Goal: Task Accomplishment & Management: Manage account settings

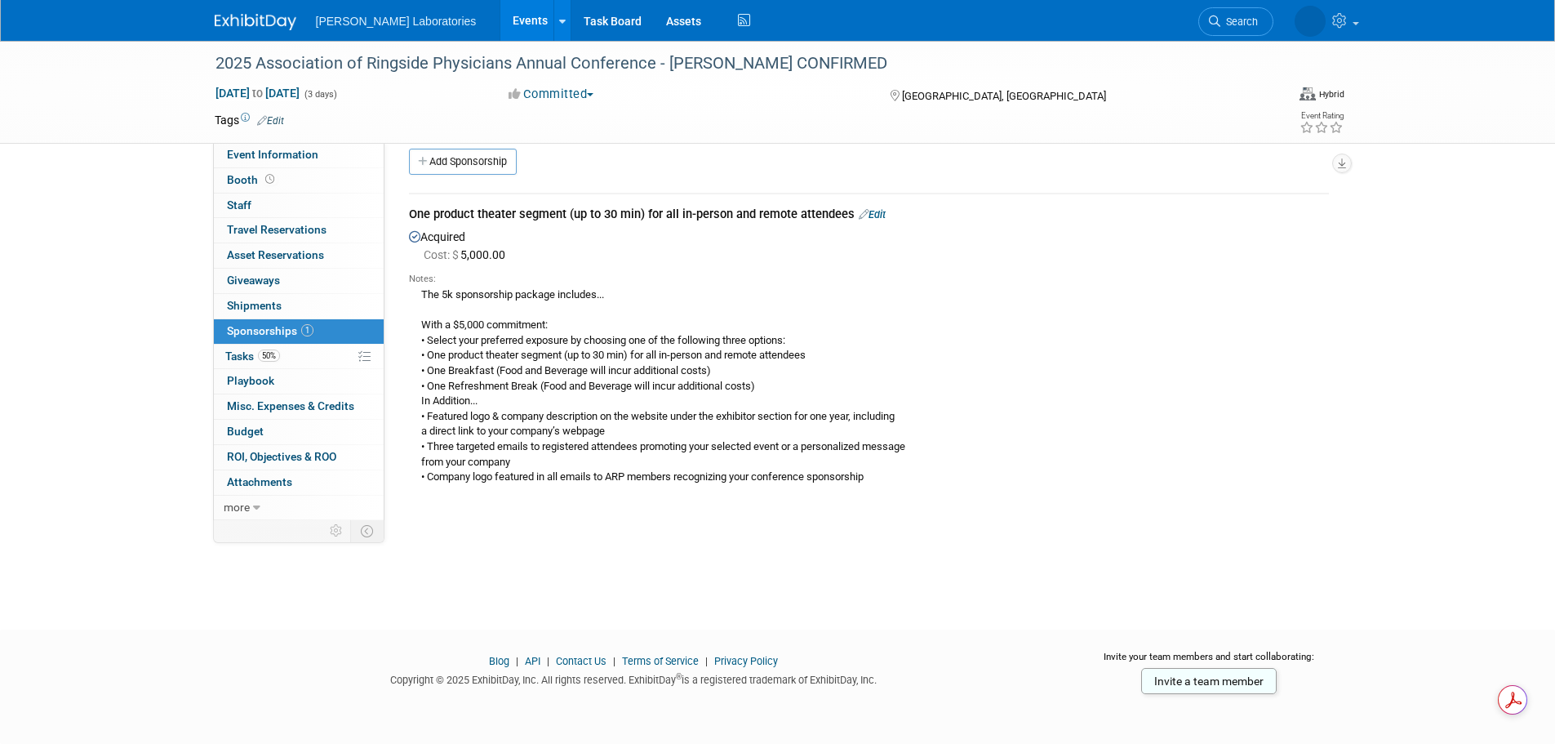
click at [500, 29] on link "Events" at bounding box center [530, 20] width 60 height 41
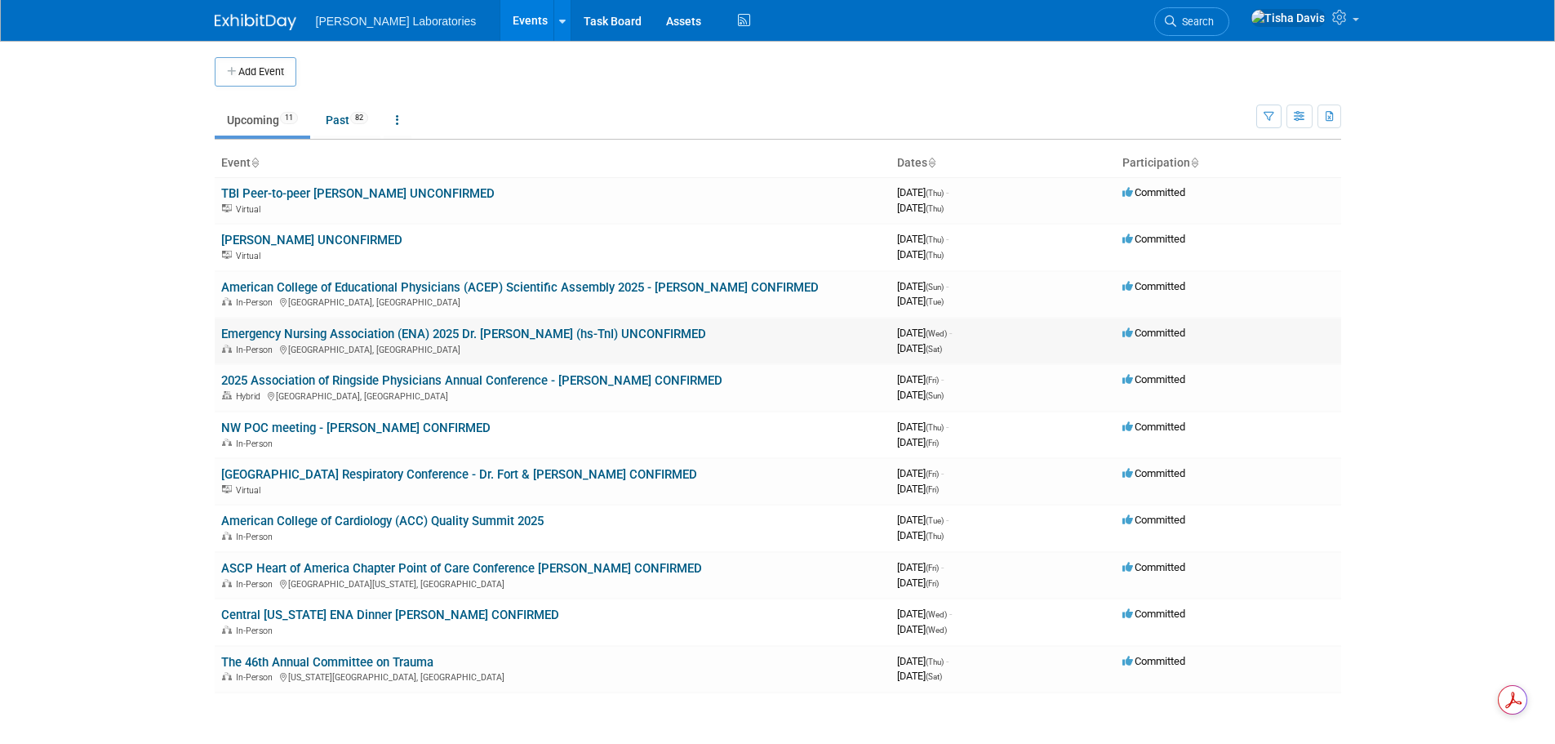
click at [389, 334] on link "Emergency Nursing Association (ENA) 2025 Dr. [PERSON_NAME] (hs-TnI) UNCONFIRMED" at bounding box center [463, 334] width 485 height 15
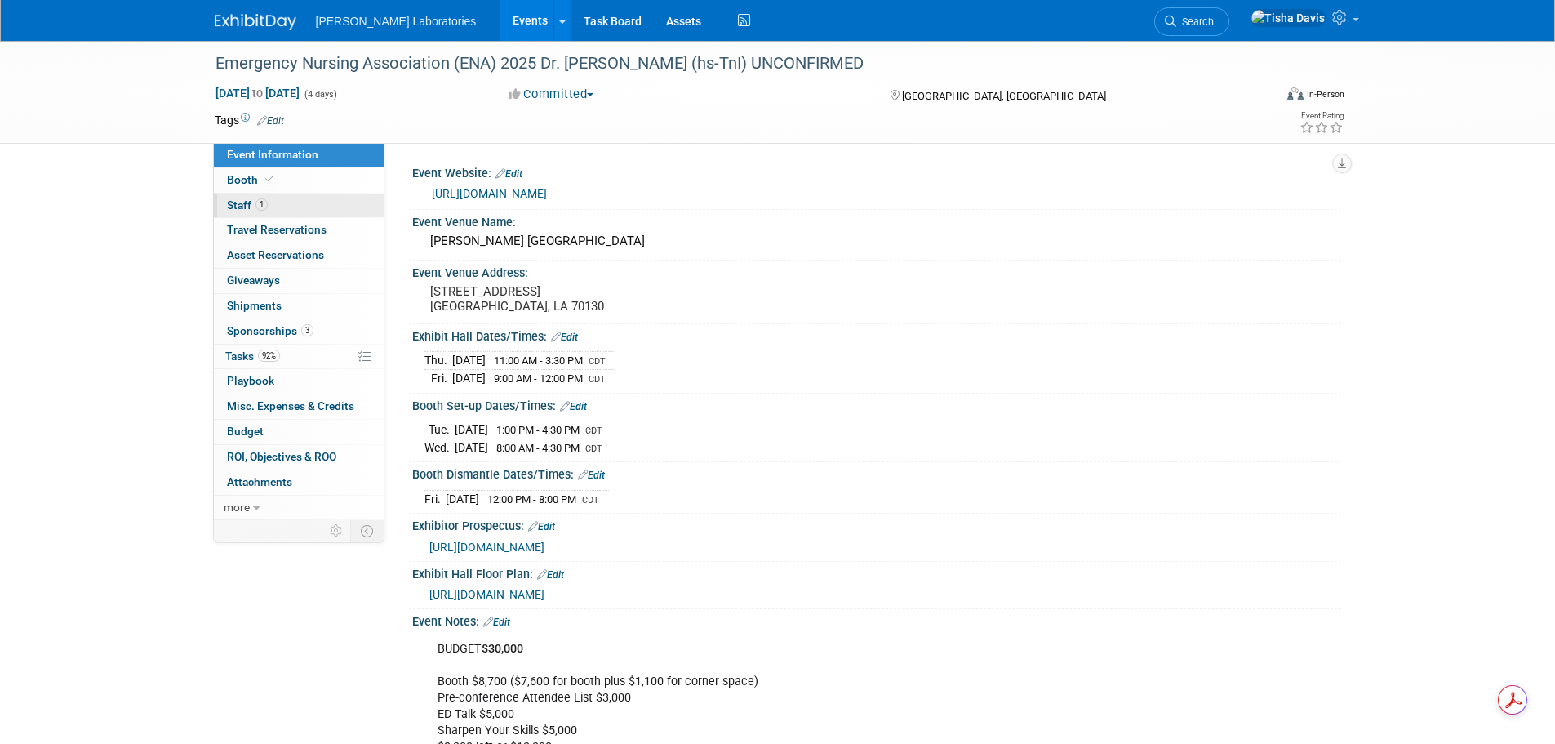
click at [222, 201] on link "1 Staff 1" at bounding box center [299, 205] width 170 height 24
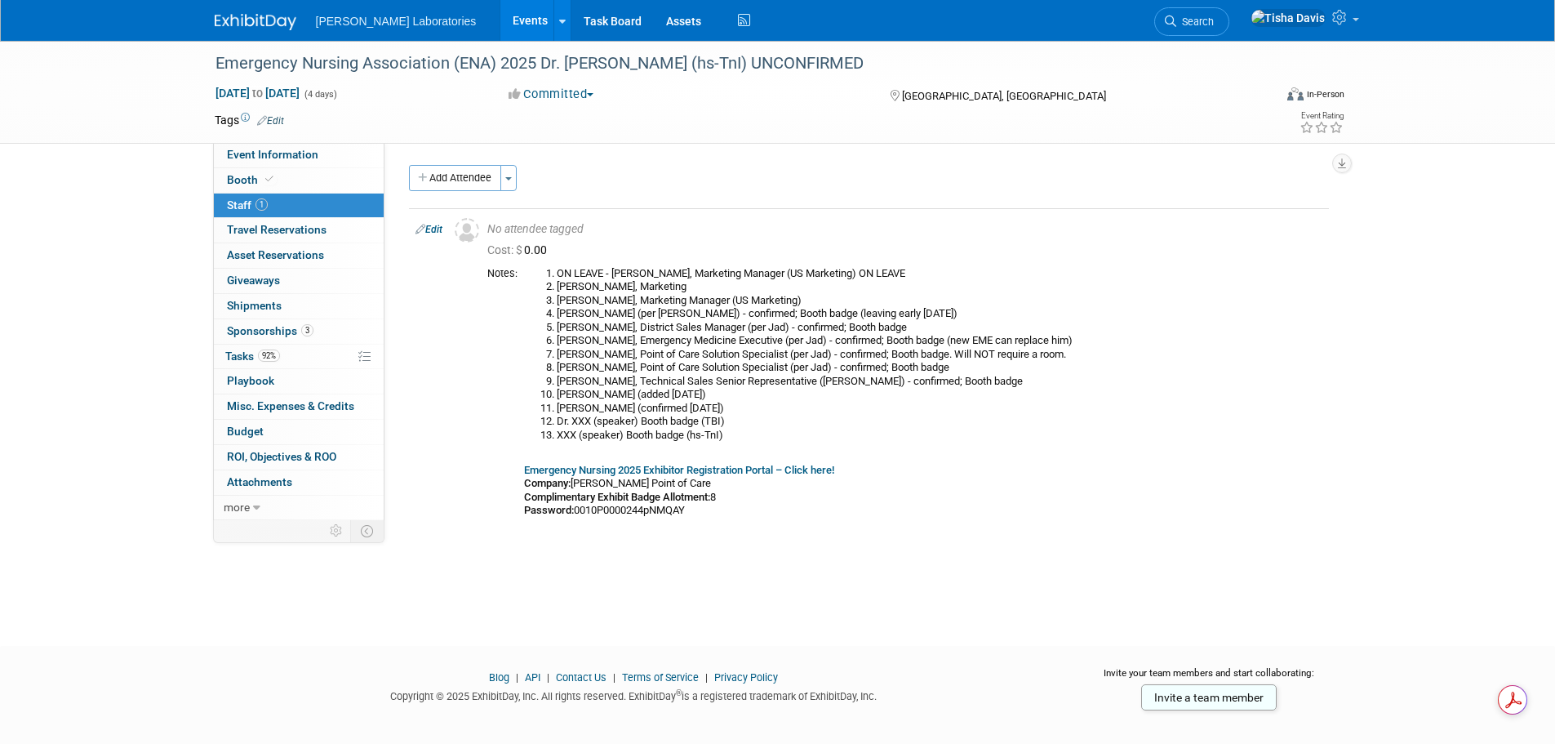
click at [500, 25] on link "Events" at bounding box center [530, 20] width 60 height 41
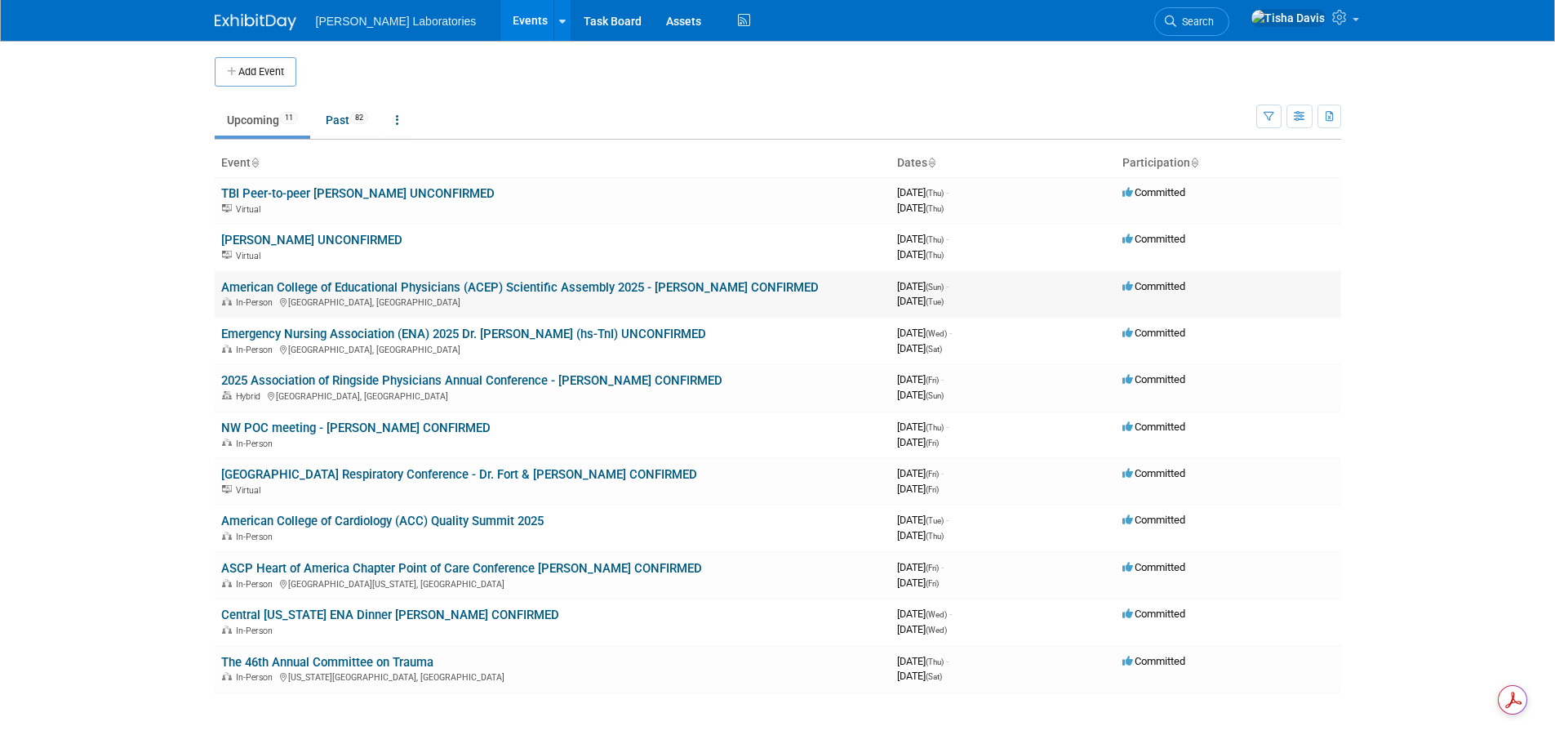
click at [391, 285] on link "American College of Educational Physicians (ACEP) Scientific Assembly 2025 - [P…" at bounding box center [520, 287] width 598 height 15
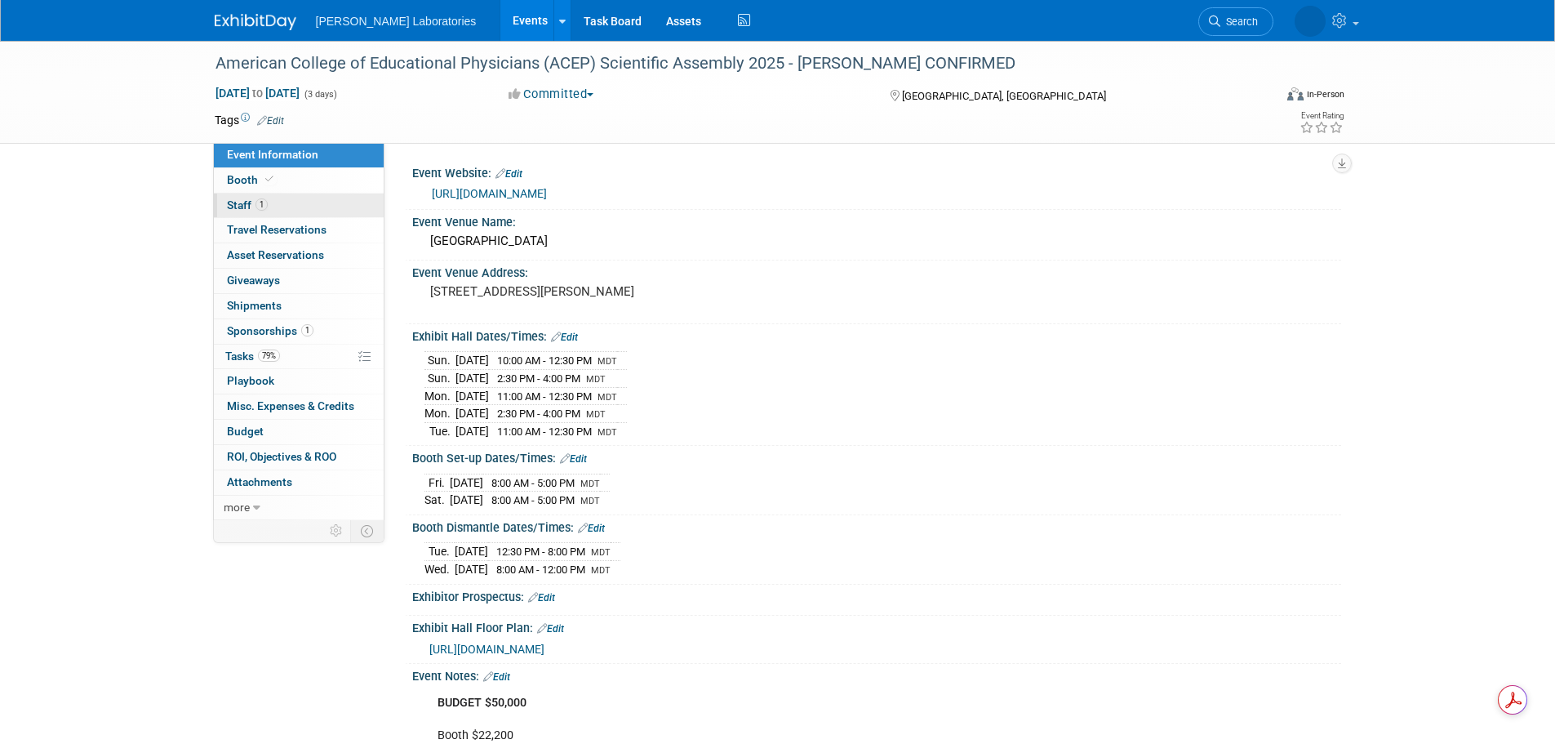
click at [238, 206] on span "Staff 1" at bounding box center [247, 204] width 41 height 13
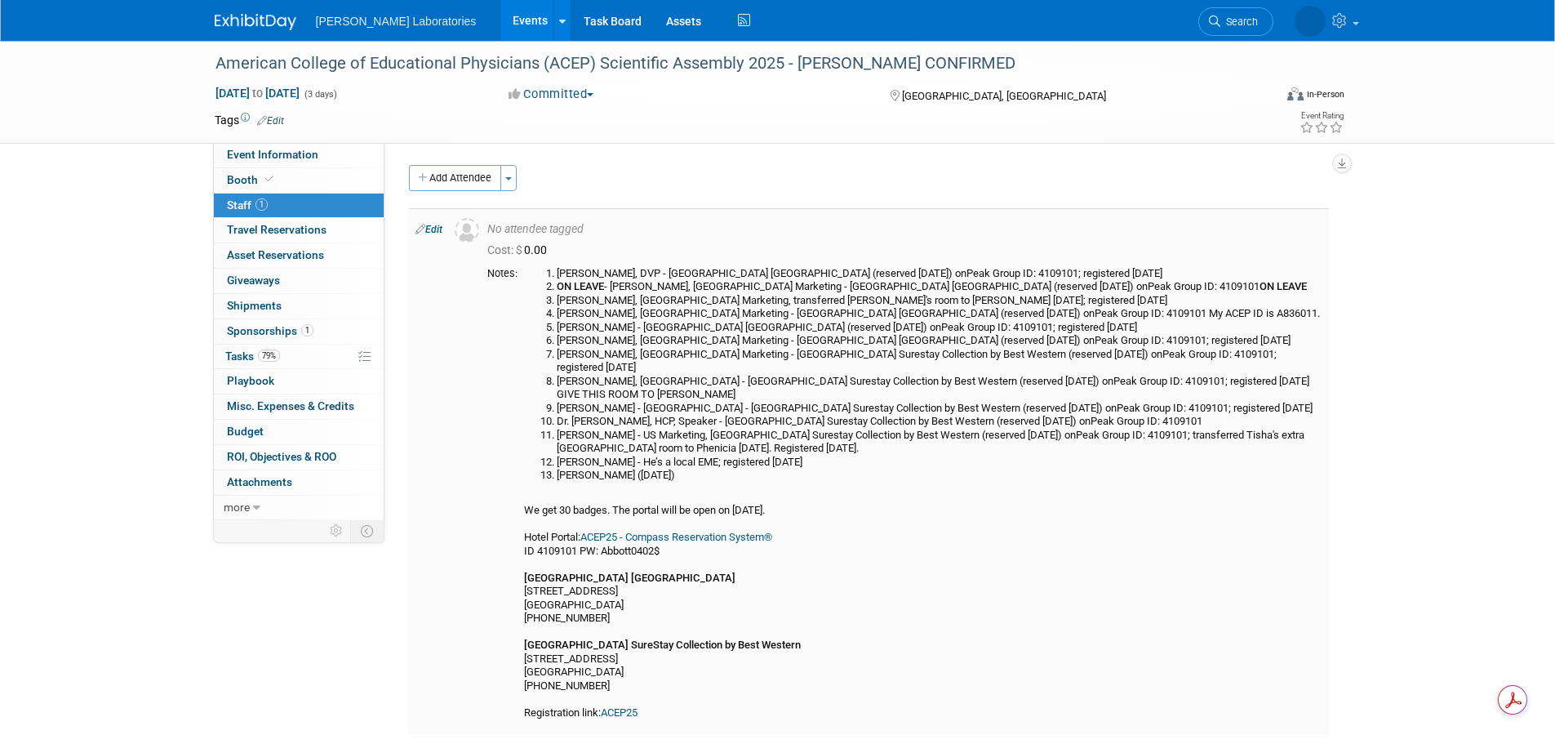
click at [434, 230] on link "Edit" at bounding box center [429, 229] width 27 height 11
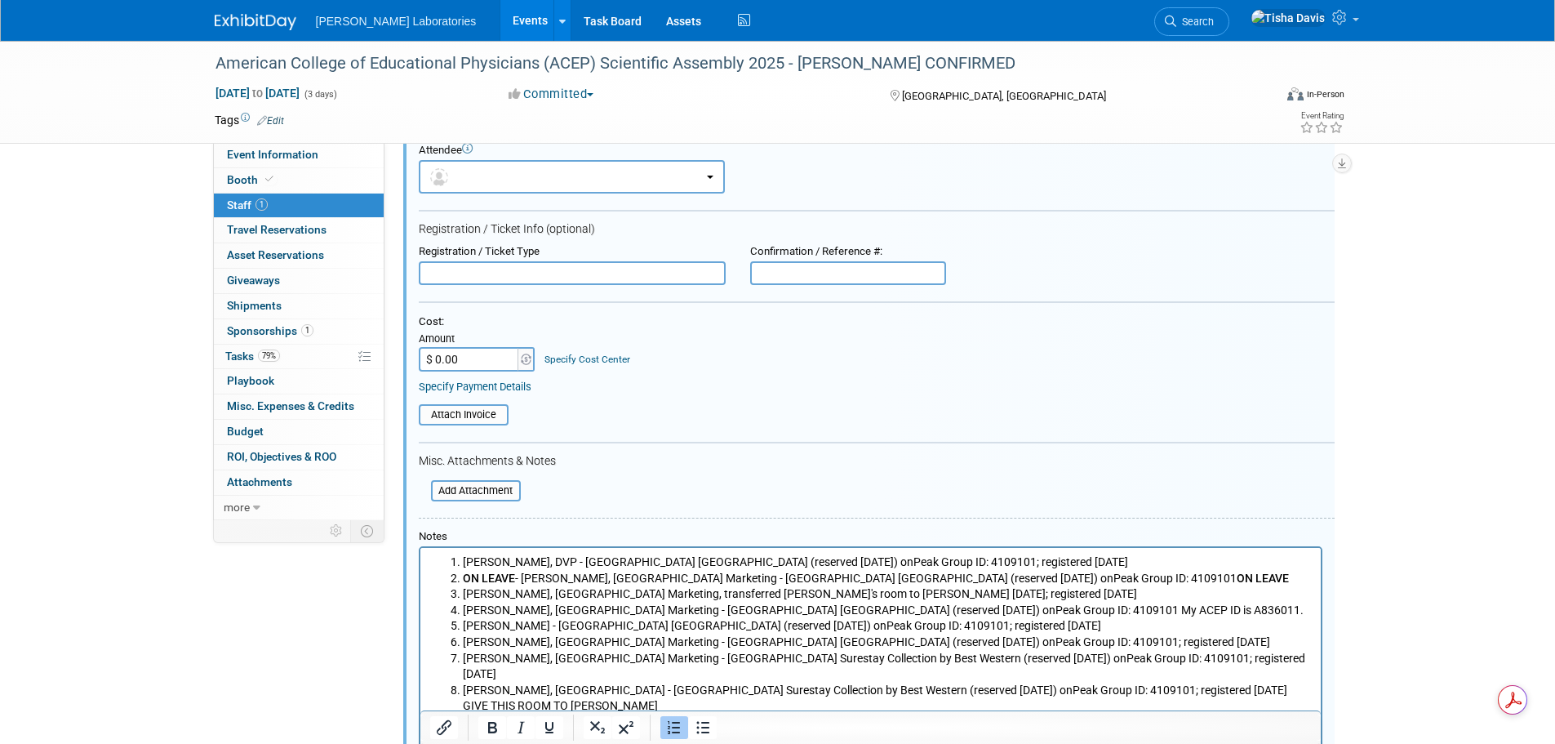
scroll to position [268, 0]
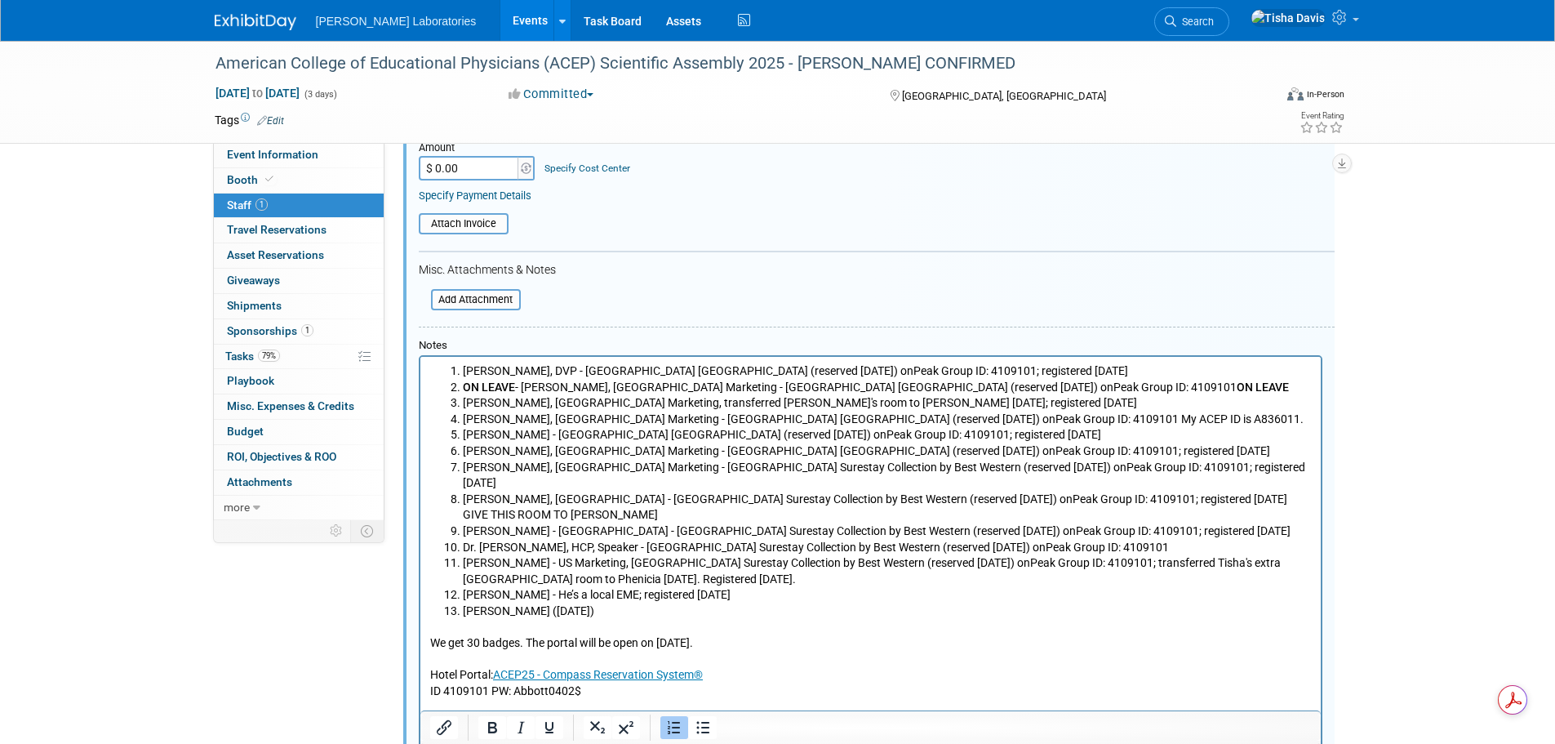
click at [640, 603] on li "Amanda Mapoy (8/12/25)" at bounding box center [886, 611] width 849 height 16
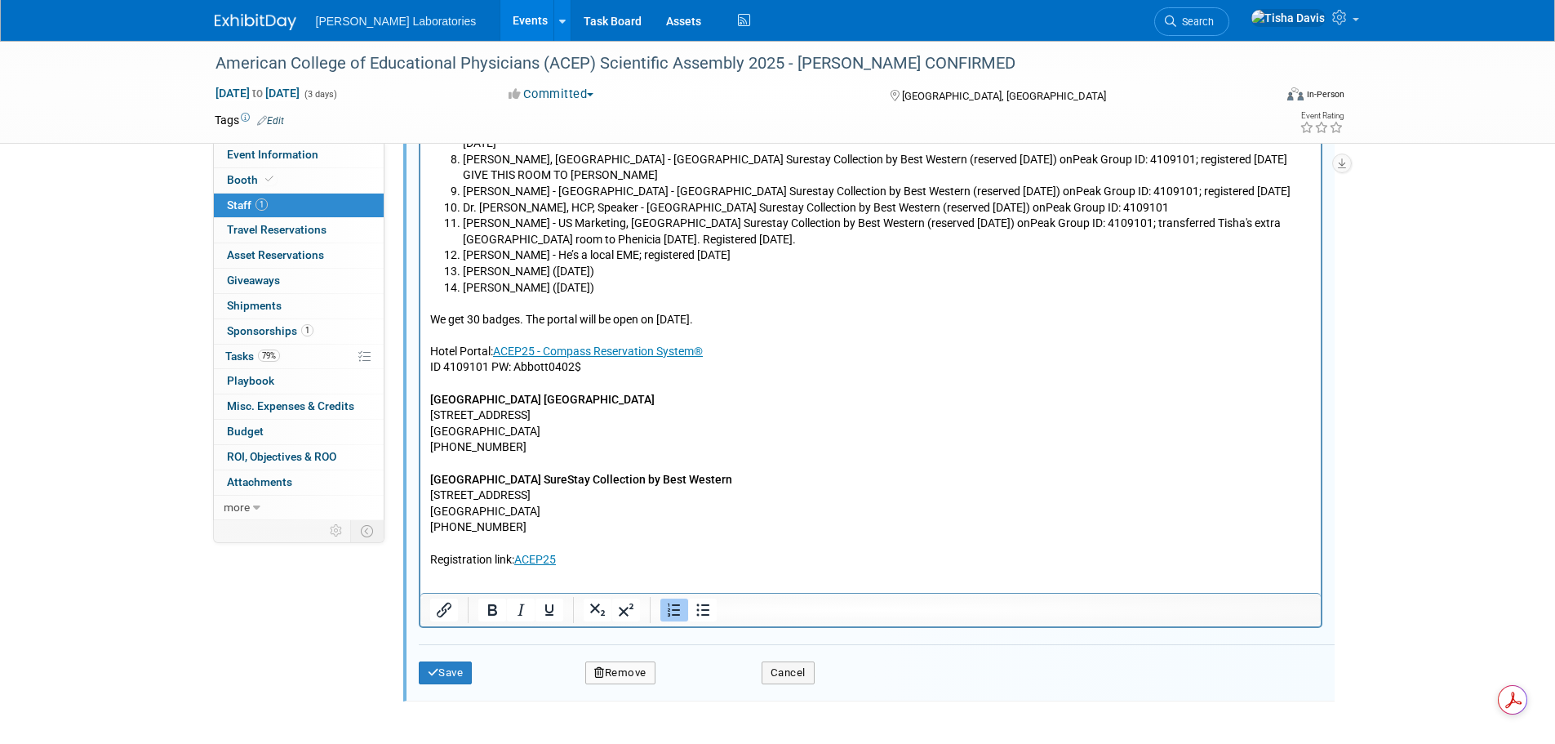
scroll to position [594, 0]
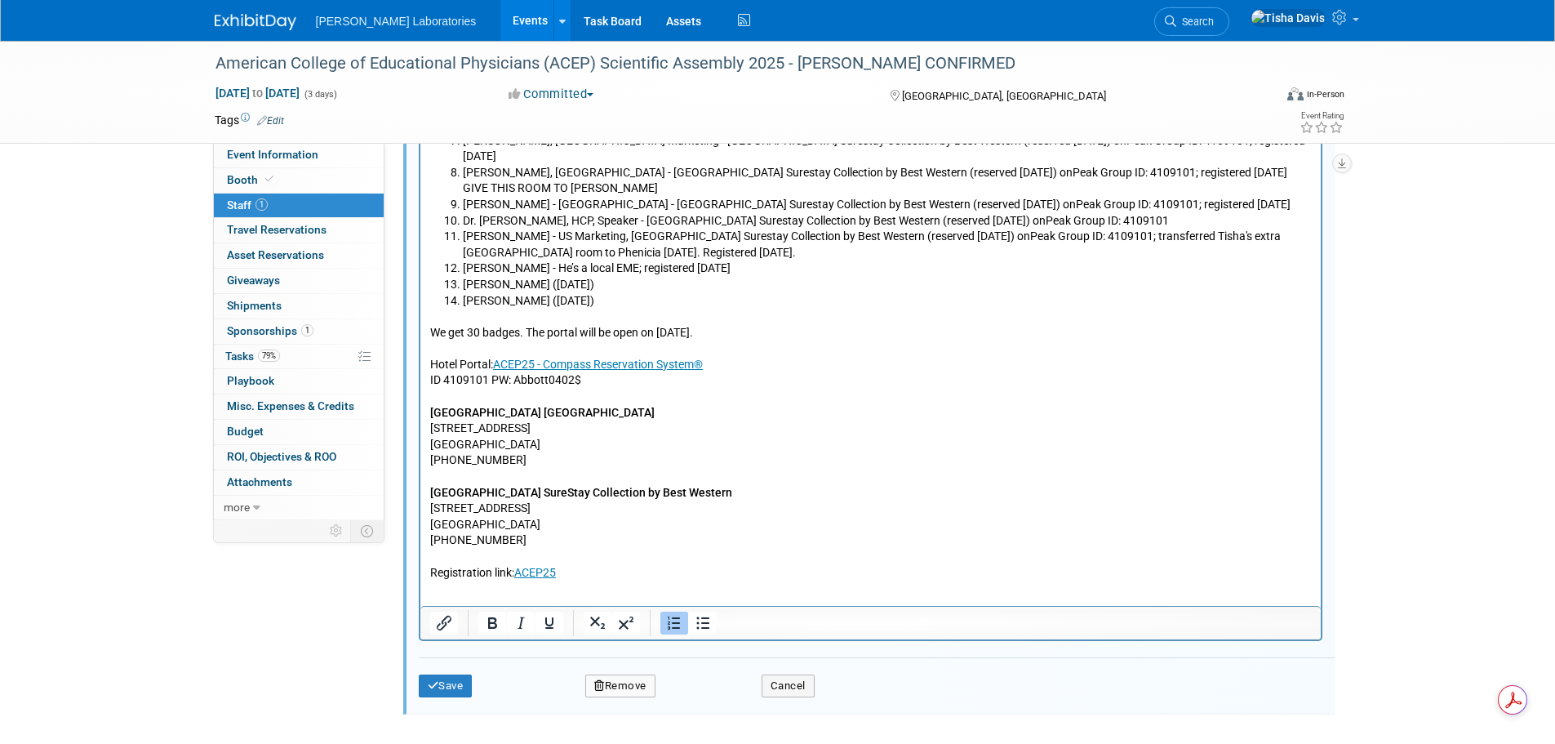
click at [616, 277] on li "Amanda Mapoy (8/12/25)" at bounding box center [886, 285] width 849 height 16
click at [447, 683] on button "Save" at bounding box center [446, 685] width 54 height 23
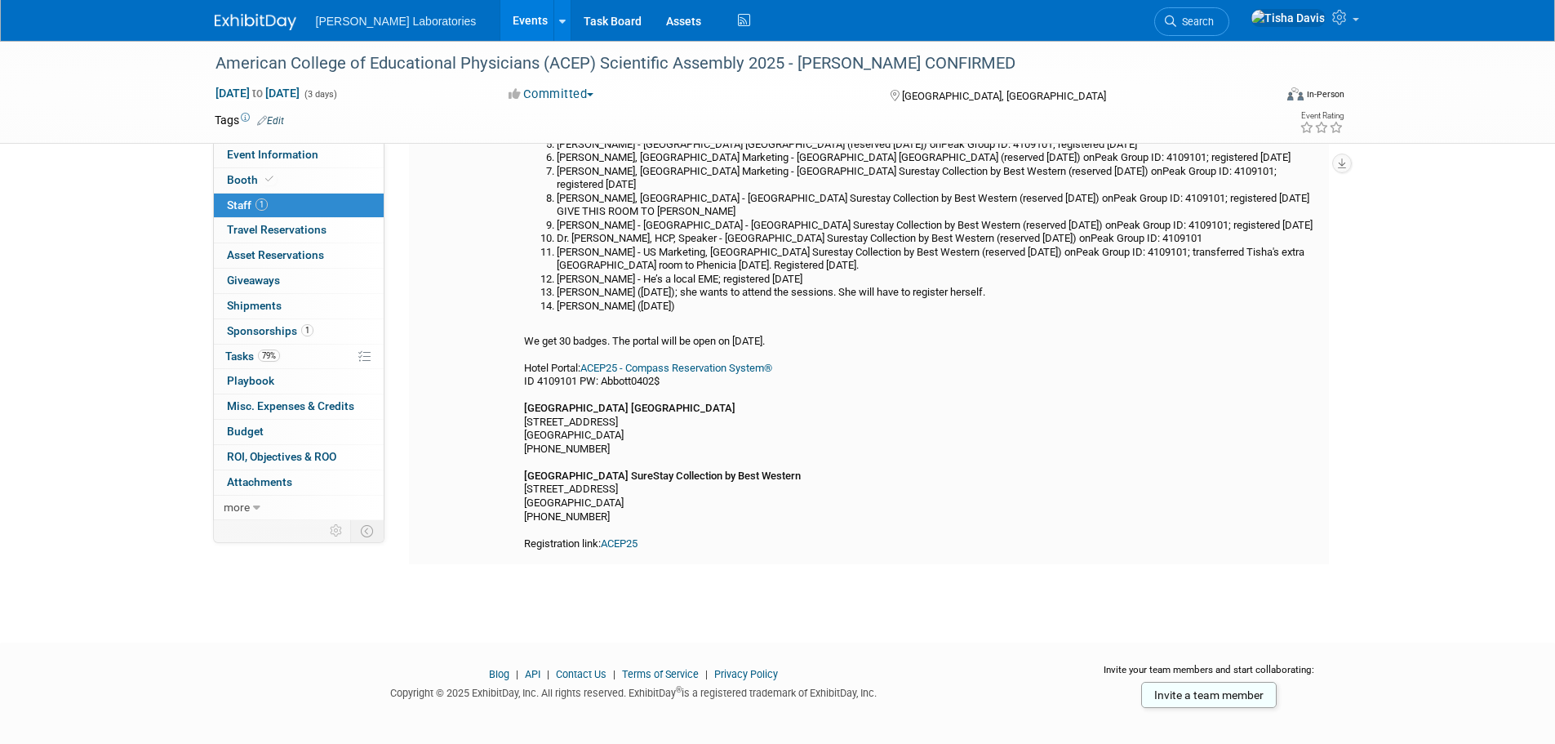
scroll to position [101, 0]
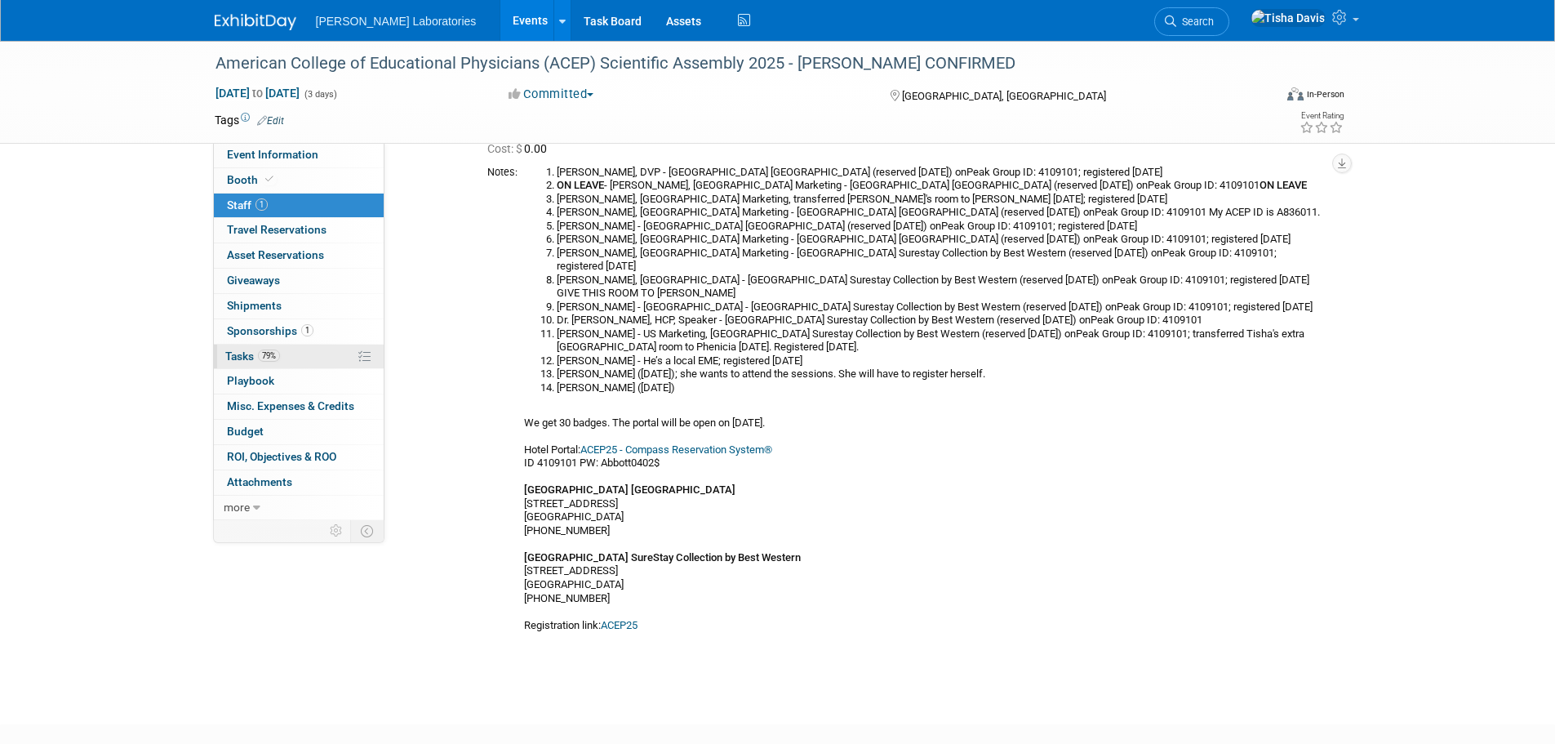
drag, startPoint x: 247, startPoint y: 356, endPoint x: 272, endPoint y: 357, distance: 25.3
click at [247, 356] on span "Tasks 79%" at bounding box center [252, 355] width 55 height 13
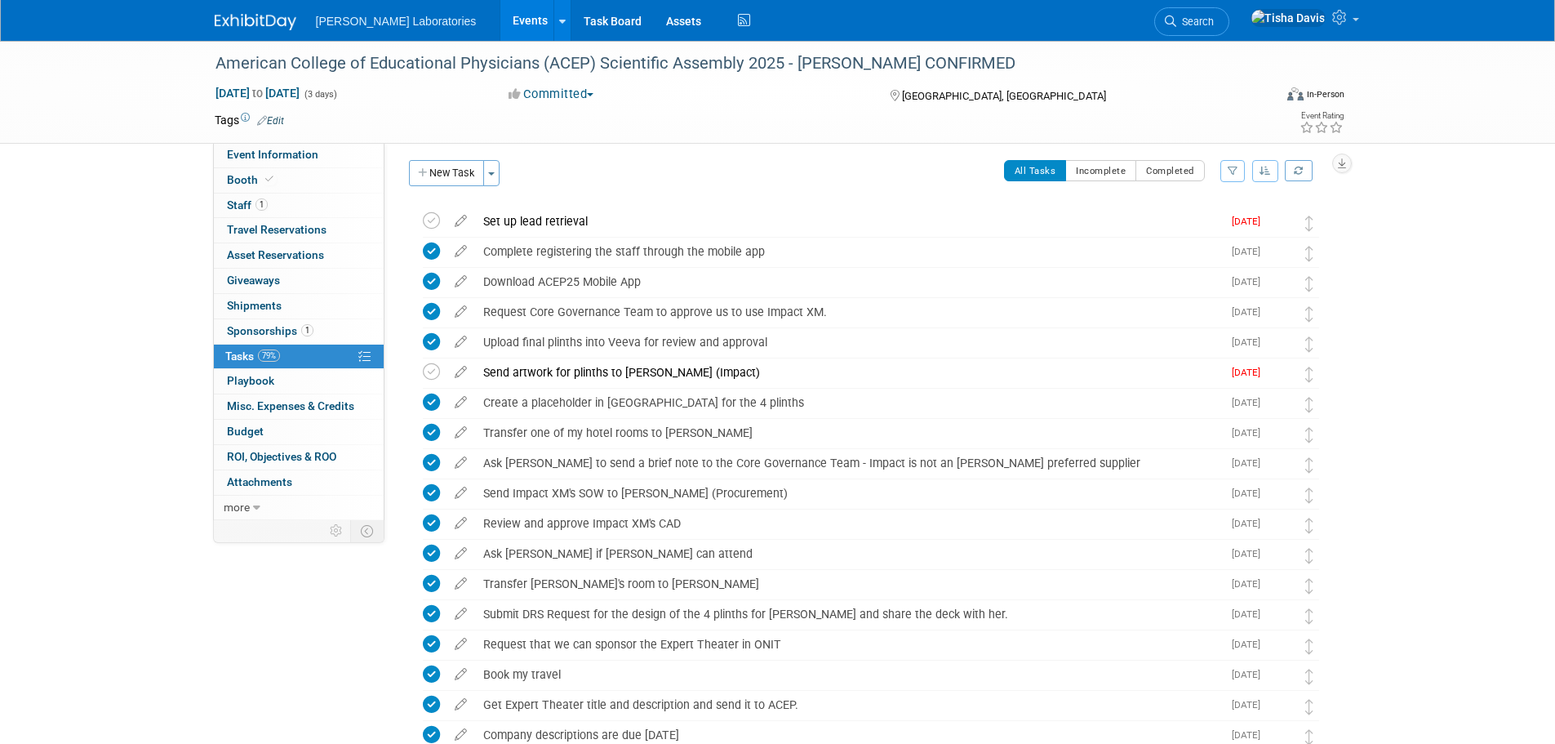
scroll to position [0, 0]
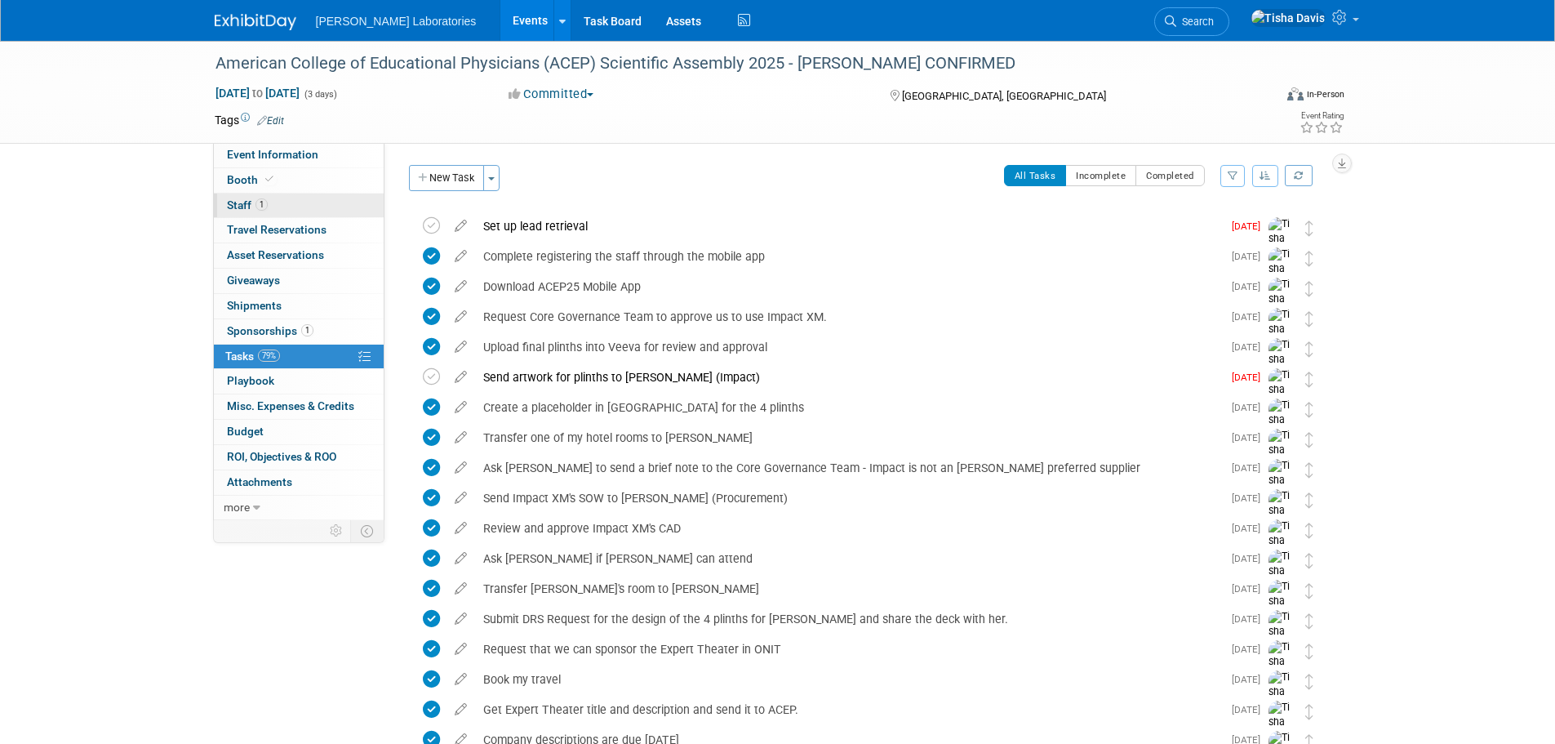
click at [242, 198] on link "1 Staff 1" at bounding box center [299, 205] width 170 height 24
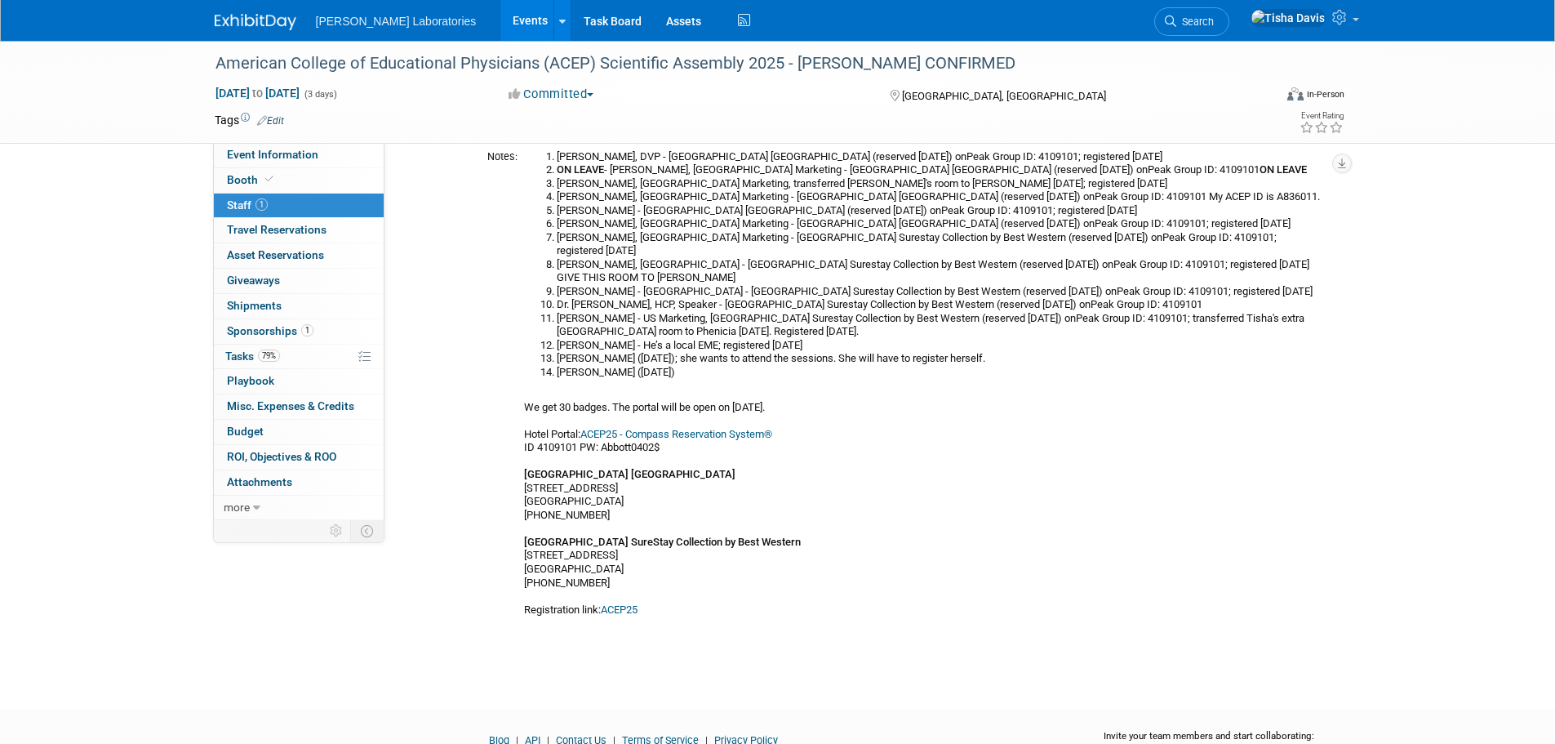
scroll to position [163, 0]
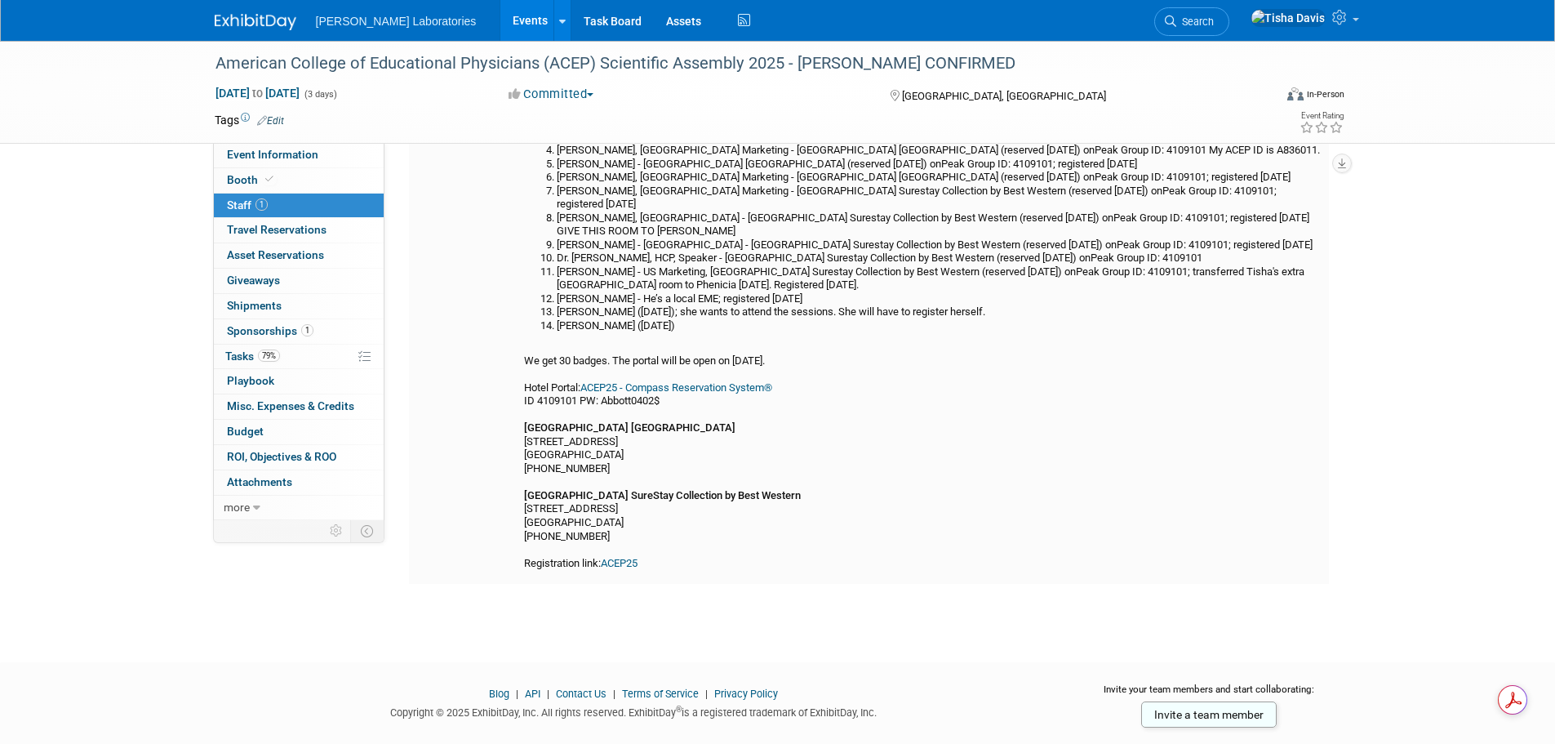
click at [628, 557] on link "ACEP25" at bounding box center [619, 563] width 37 height 12
click at [241, 353] on span "Tasks 79%" at bounding box center [252, 355] width 55 height 13
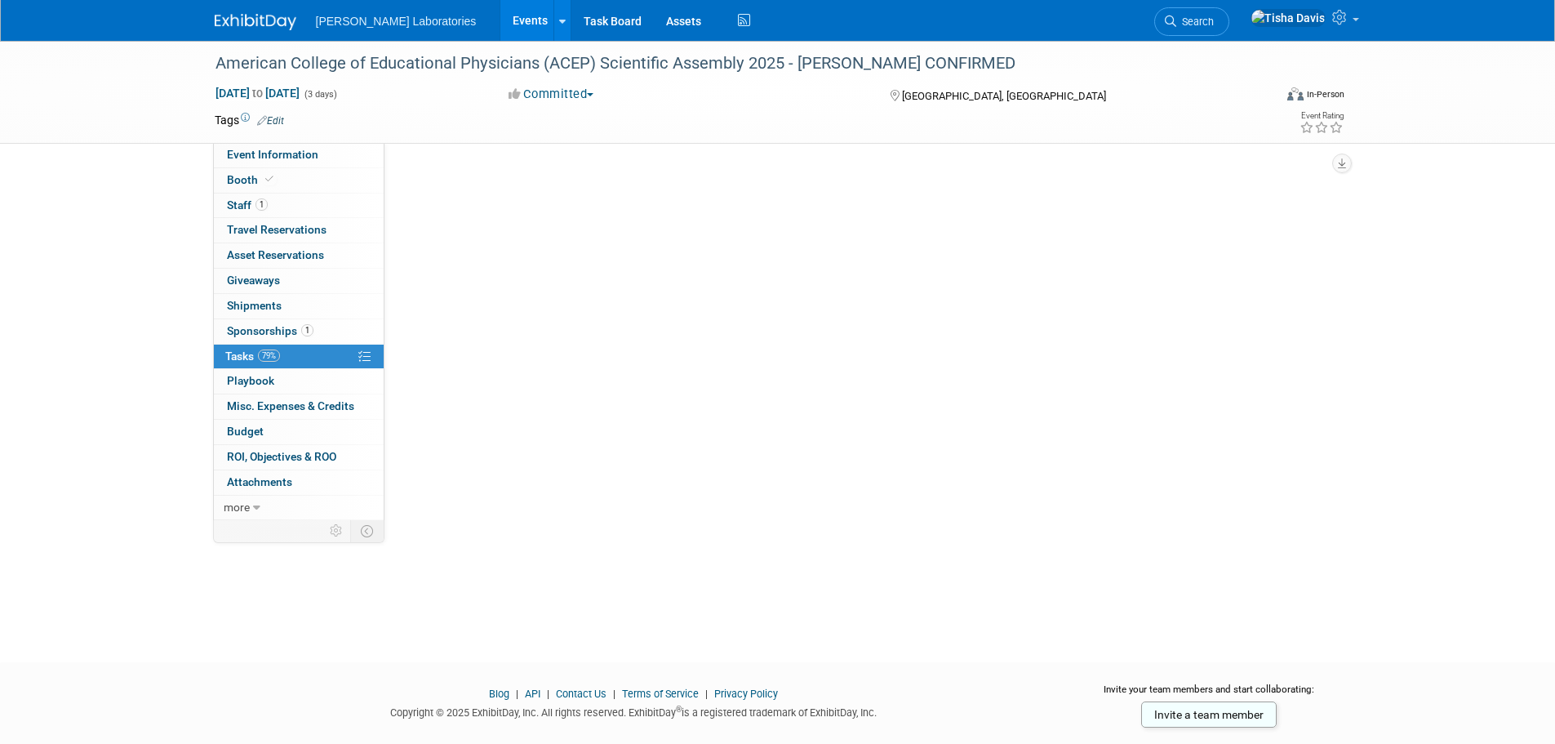
scroll to position [0, 0]
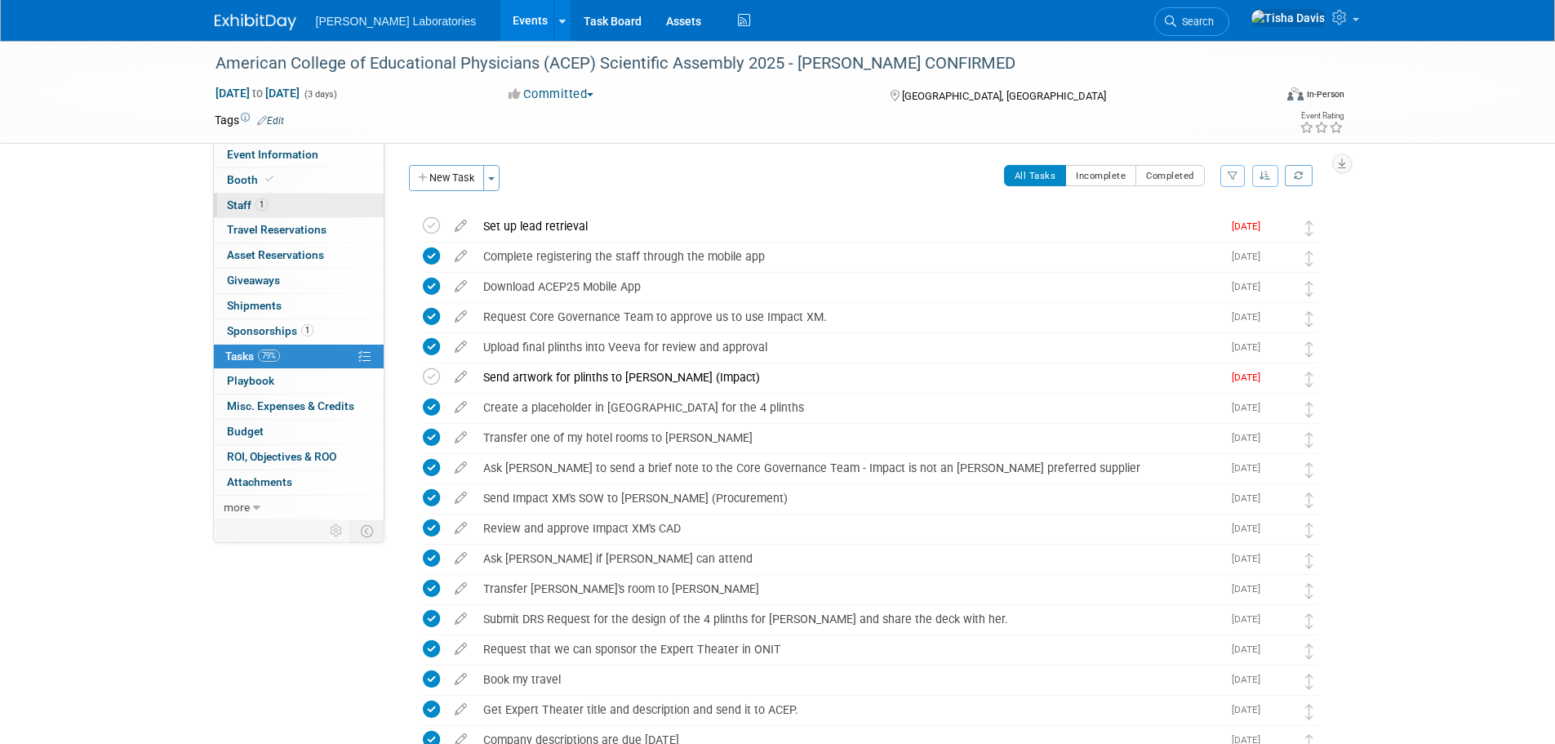
click at [239, 211] on link "1 Staff 1" at bounding box center [299, 205] width 170 height 24
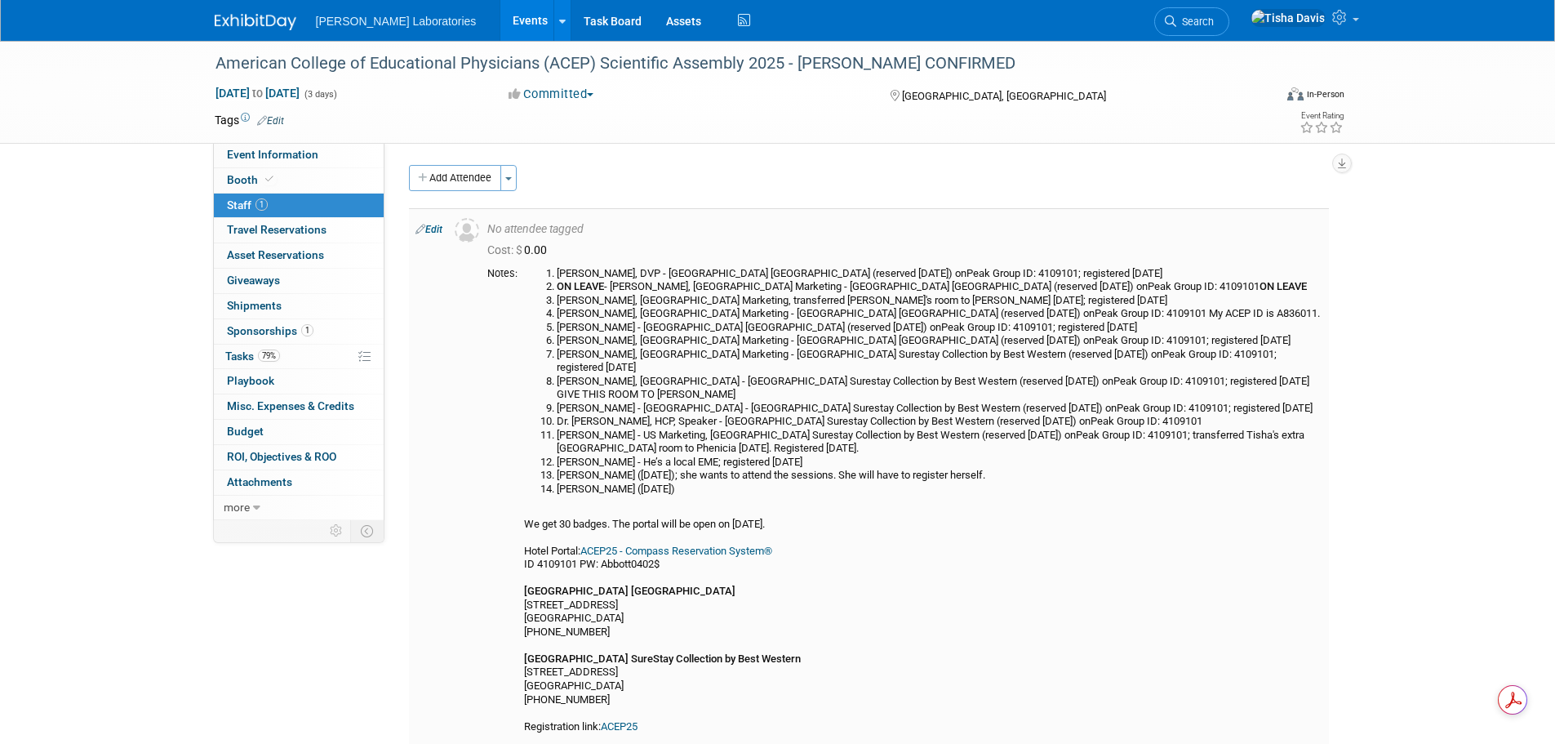
click at [429, 229] on link "Edit" at bounding box center [429, 229] width 27 height 11
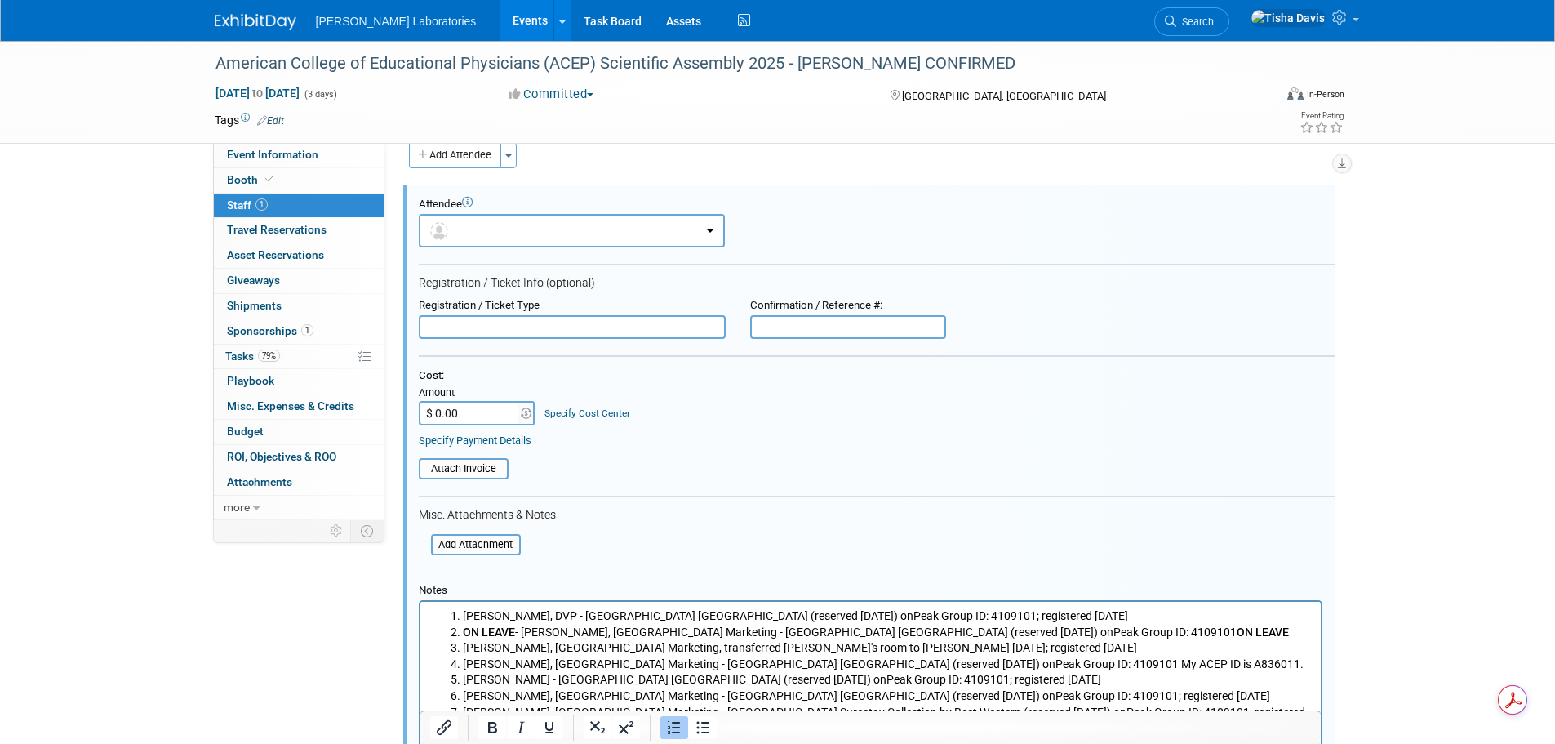
scroll to position [268, 0]
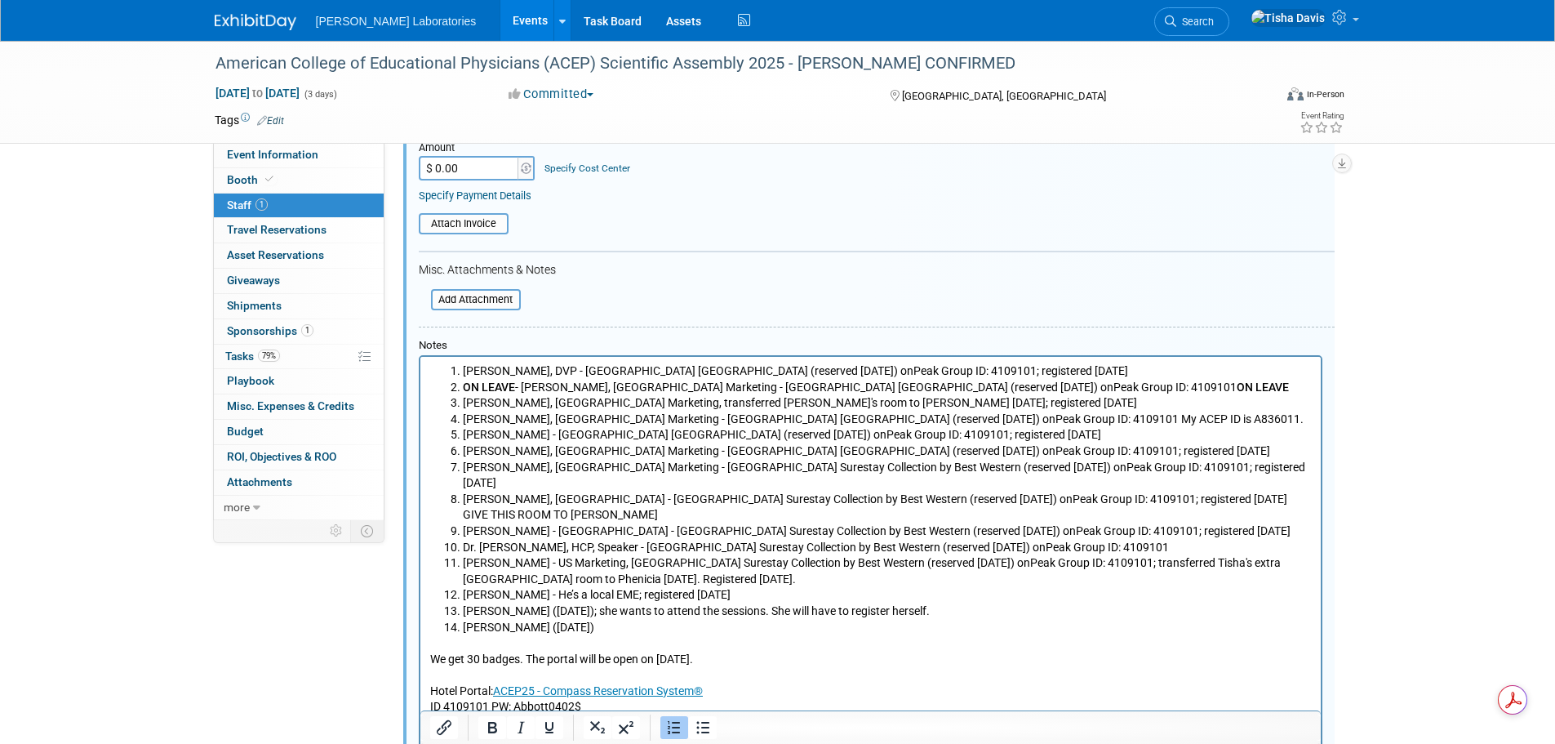
click at [600, 620] on li "Greta Collins (8/14/25)" at bounding box center [886, 628] width 849 height 16
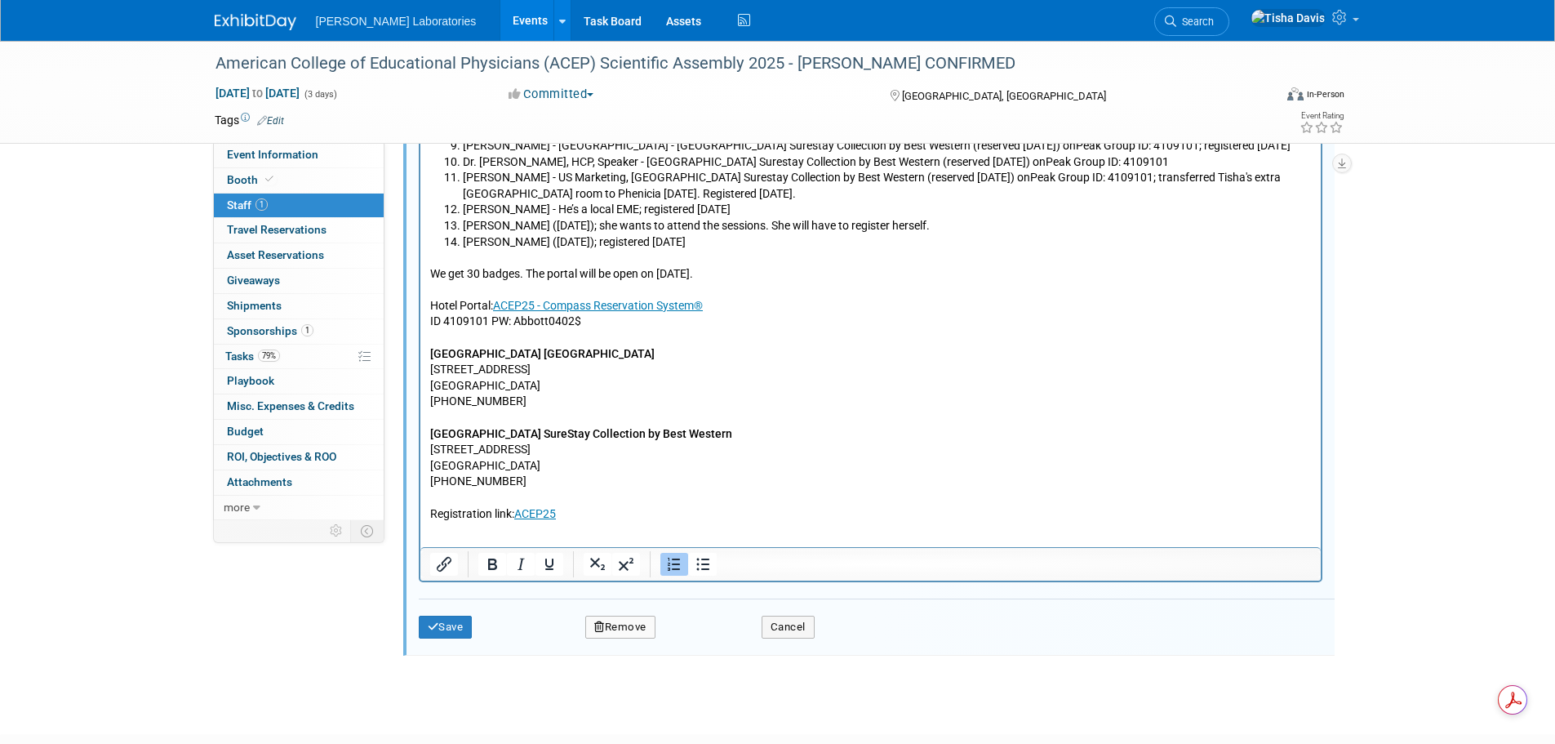
scroll to position [676, 0]
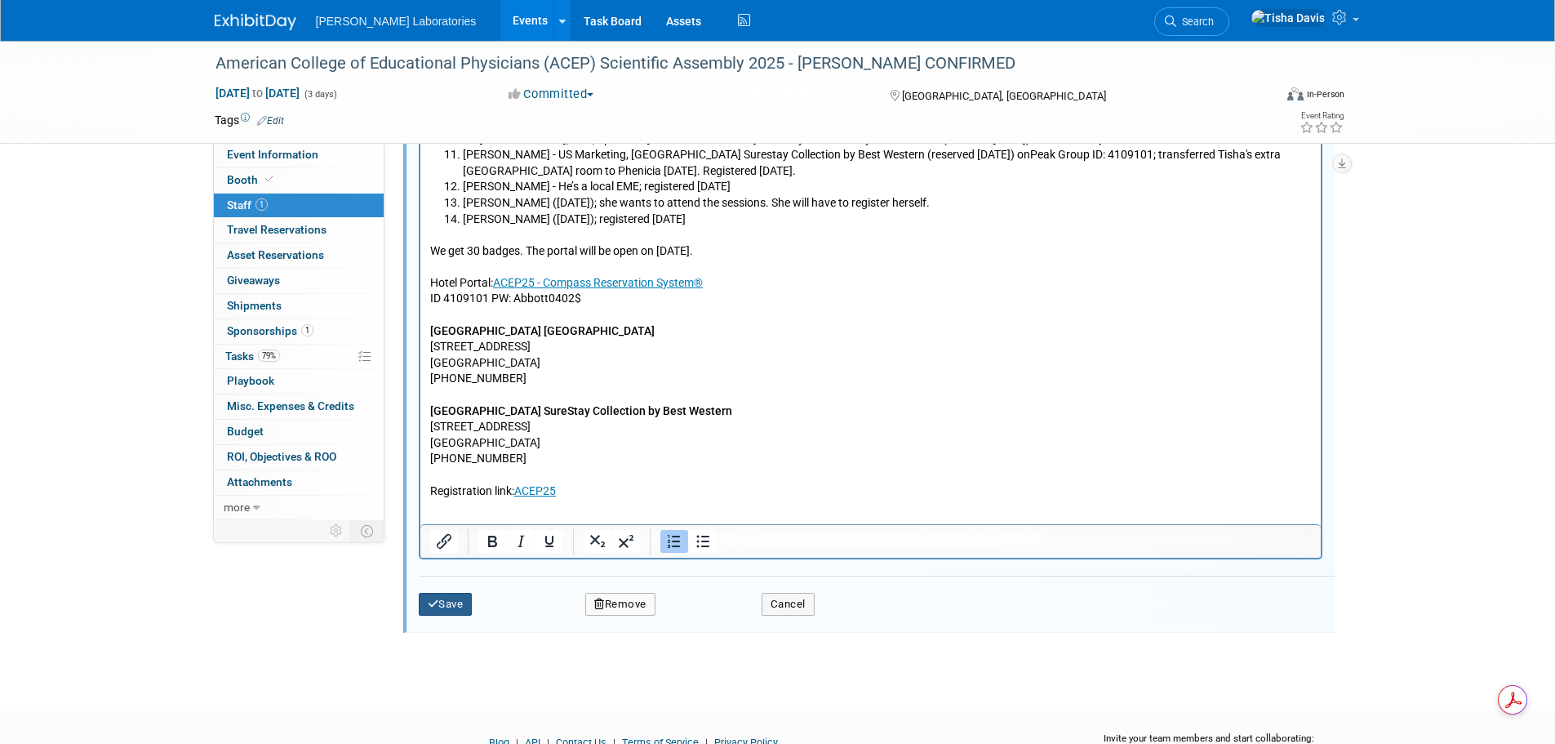
click at [460, 611] on button "Save" at bounding box center [446, 604] width 54 height 23
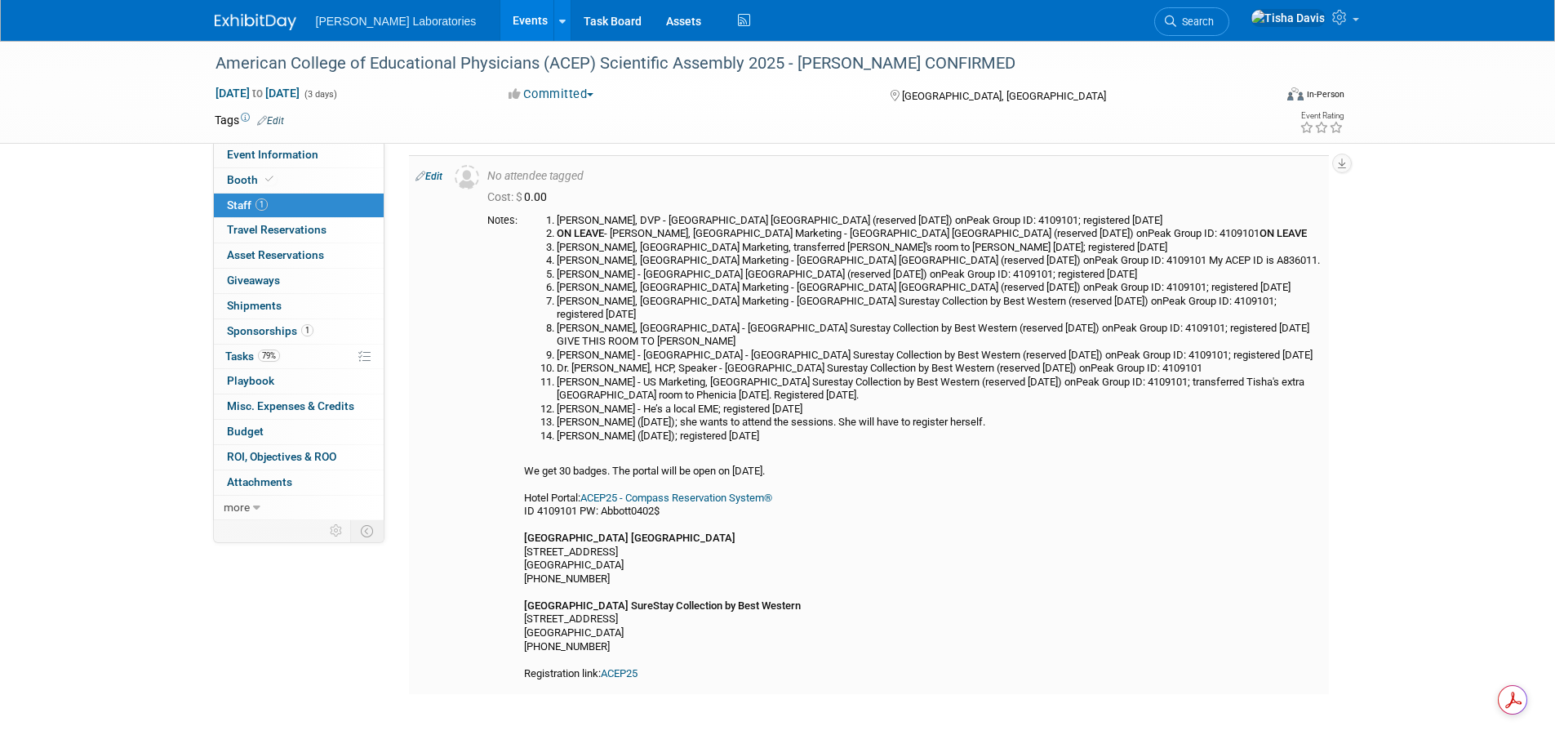
scroll to position [82, 0]
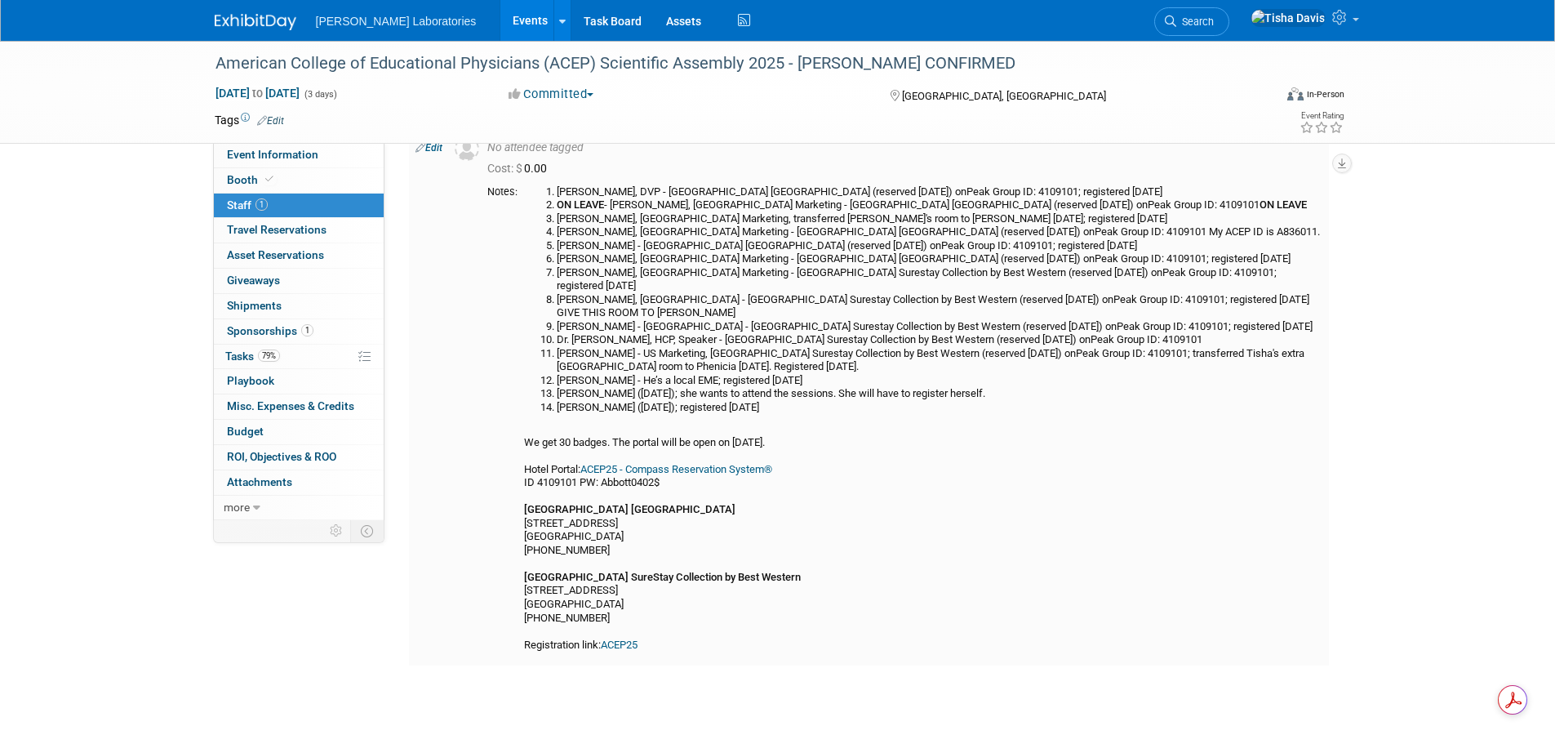
click at [682, 463] on link "ACEP25 - Compass Reservation System®" at bounding box center [676, 469] width 192 height 12
click at [438, 150] on link "Edit" at bounding box center [429, 147] width 27 height 11
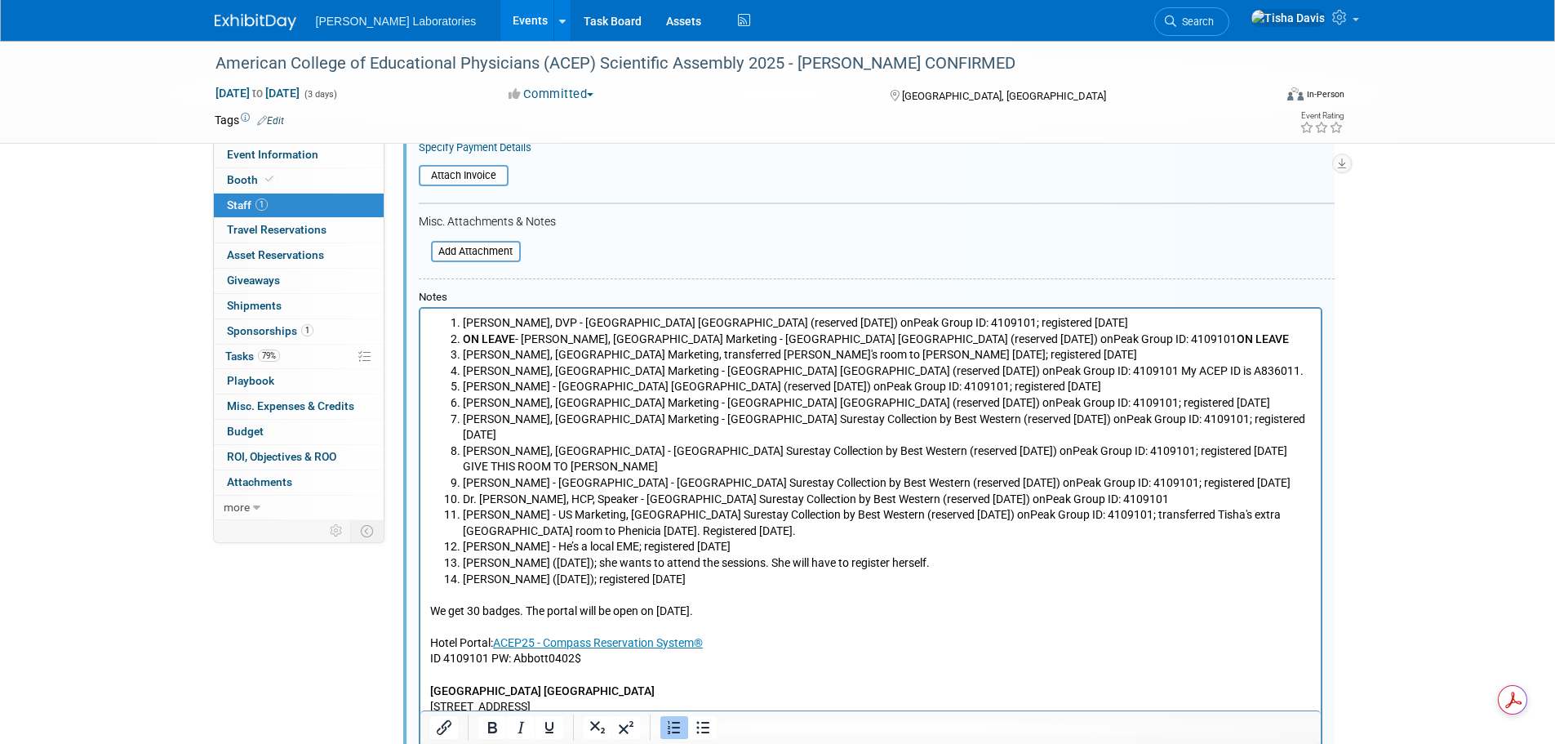
scroll to position [349, 0]
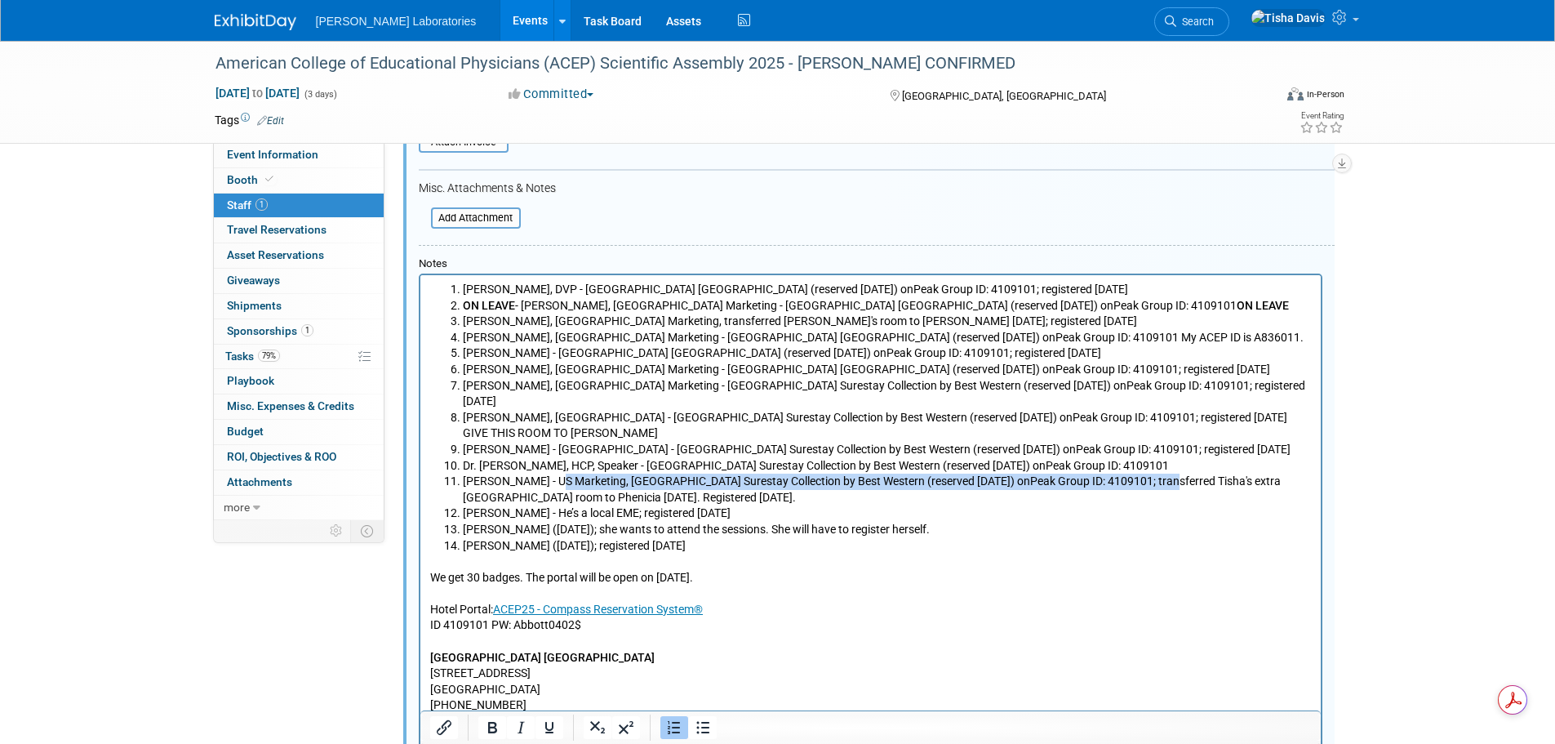
drag, startPoint x: 545, startPoint y: 463, endPoint x: 1149, endPoint y: 464, distance: 604.1
click at [1149, 474] on li "Phenicia Davis - US Marketing, Salt Lake Plaza Hotel Surestay Collection by Bes…" at bounding box center [886, 490] width 849 height 32
copy li "US Marketing, Salt Lake Plaza Hotel Surestay Collection by Best Western (reserv…"
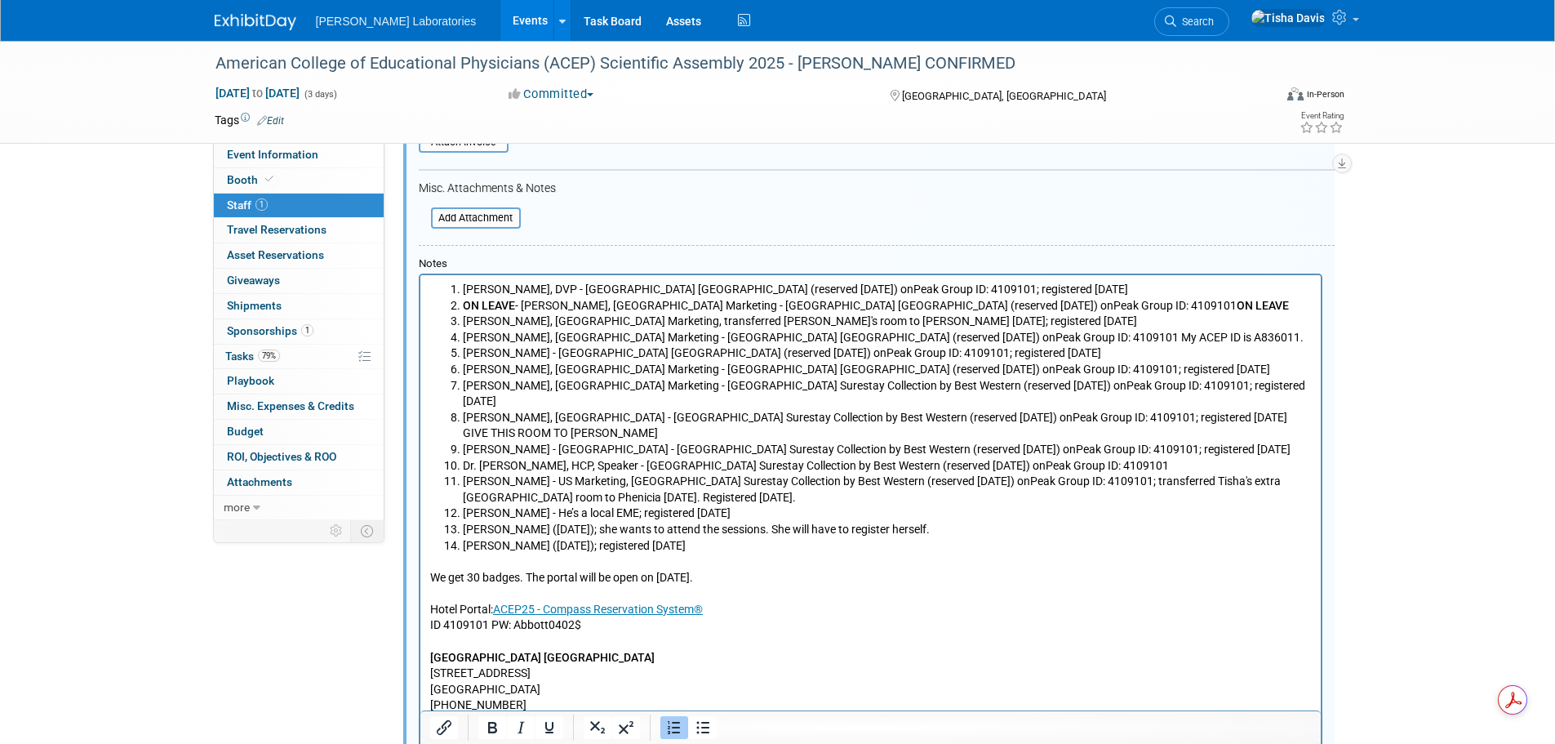
click at [583, 538] on li "Greta Collins (8/14/25); registered 8/14/25" at bounding box center [886, 546] width 849 height 16
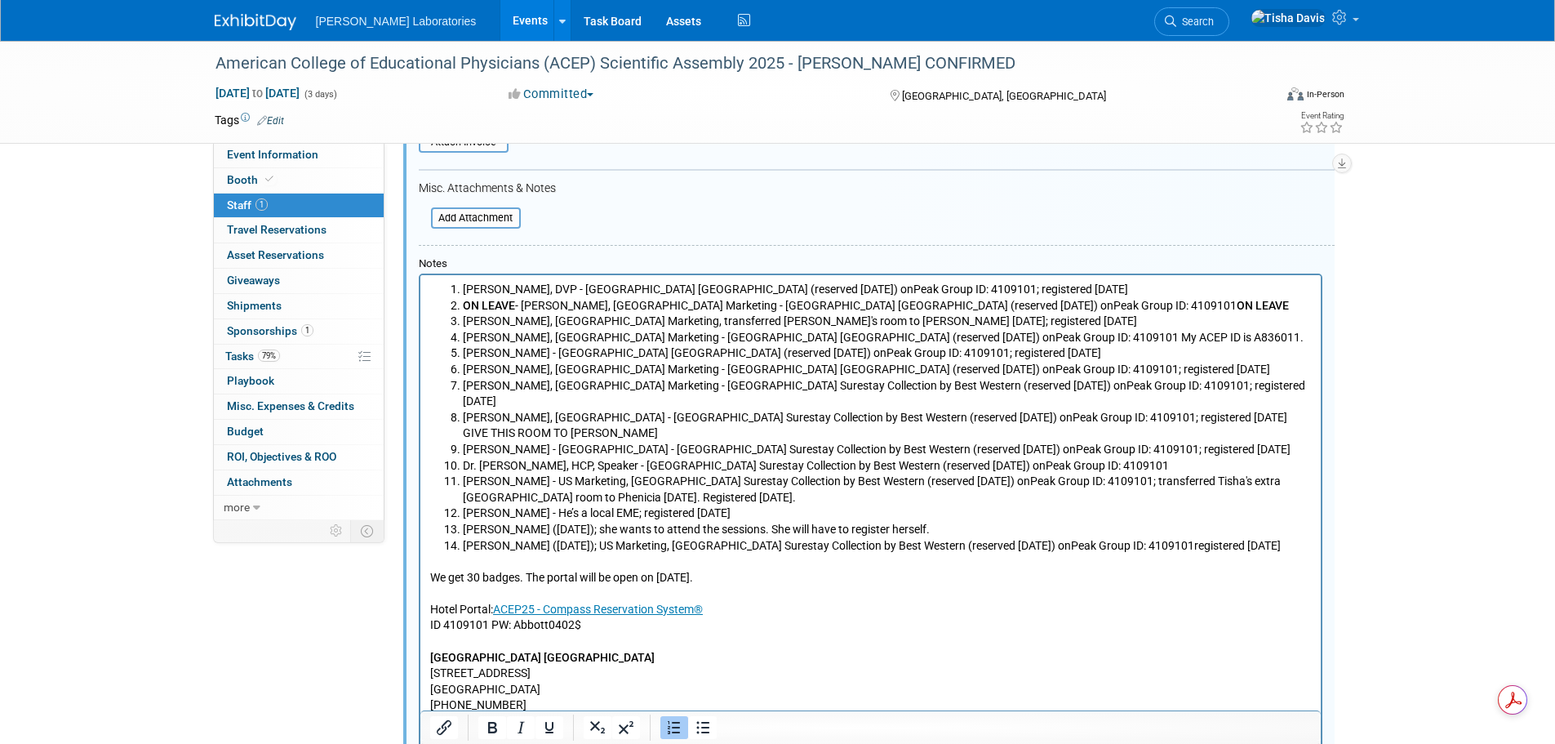
click at [1005, 538] on li "Greta Collins (8/14/25); US Marketing, Salt Lake Plaza Hotel Surestay Collectio…" at bounding box center [886, 546] width 849 height 16
click at [1189, 538] on li "Greta Collins (8/14/25); US Marketing, Salt Lake Plaza Hotel Surestay Collectio…" at bounding box center [886, 546] width 849 height 16
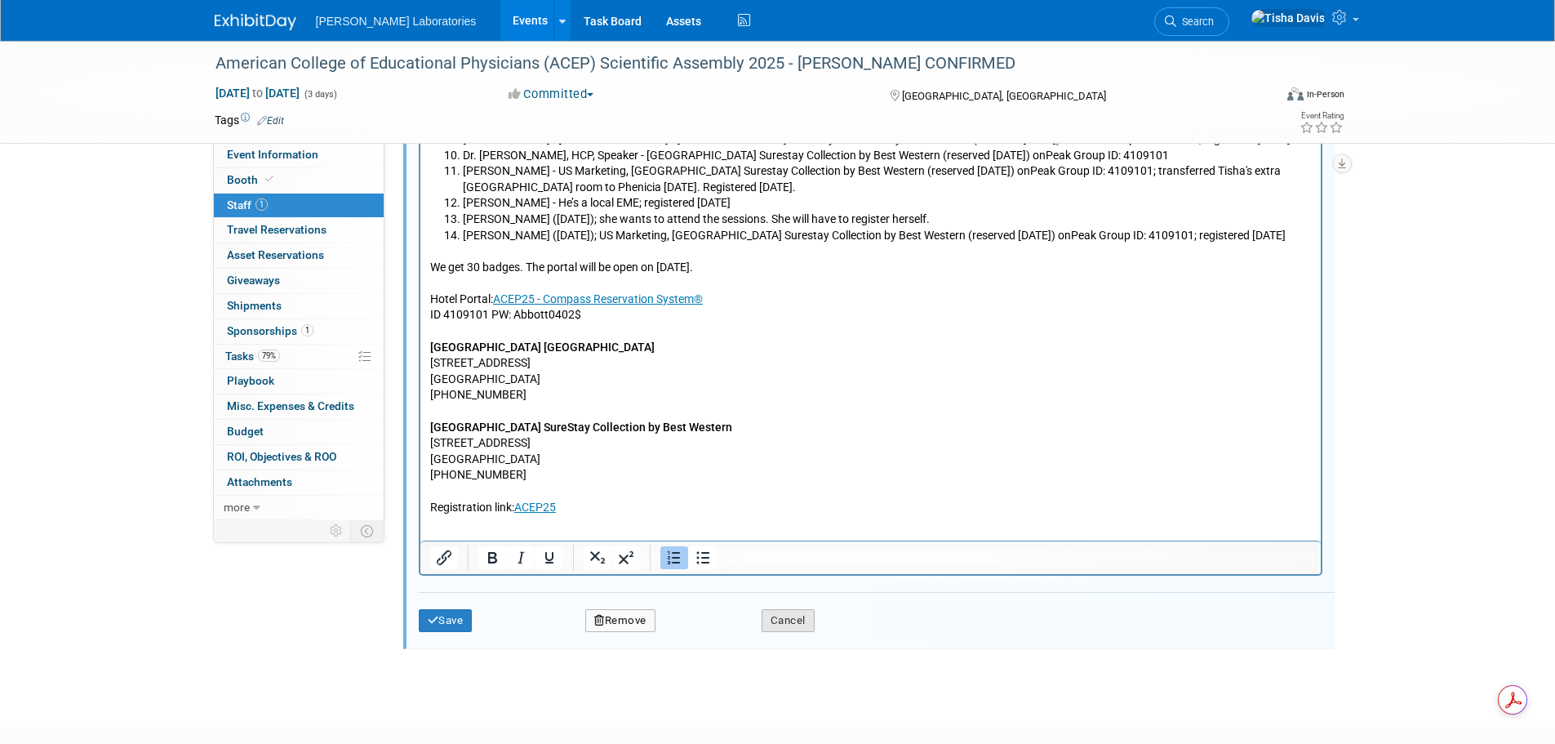
scroll to position [676, 0]
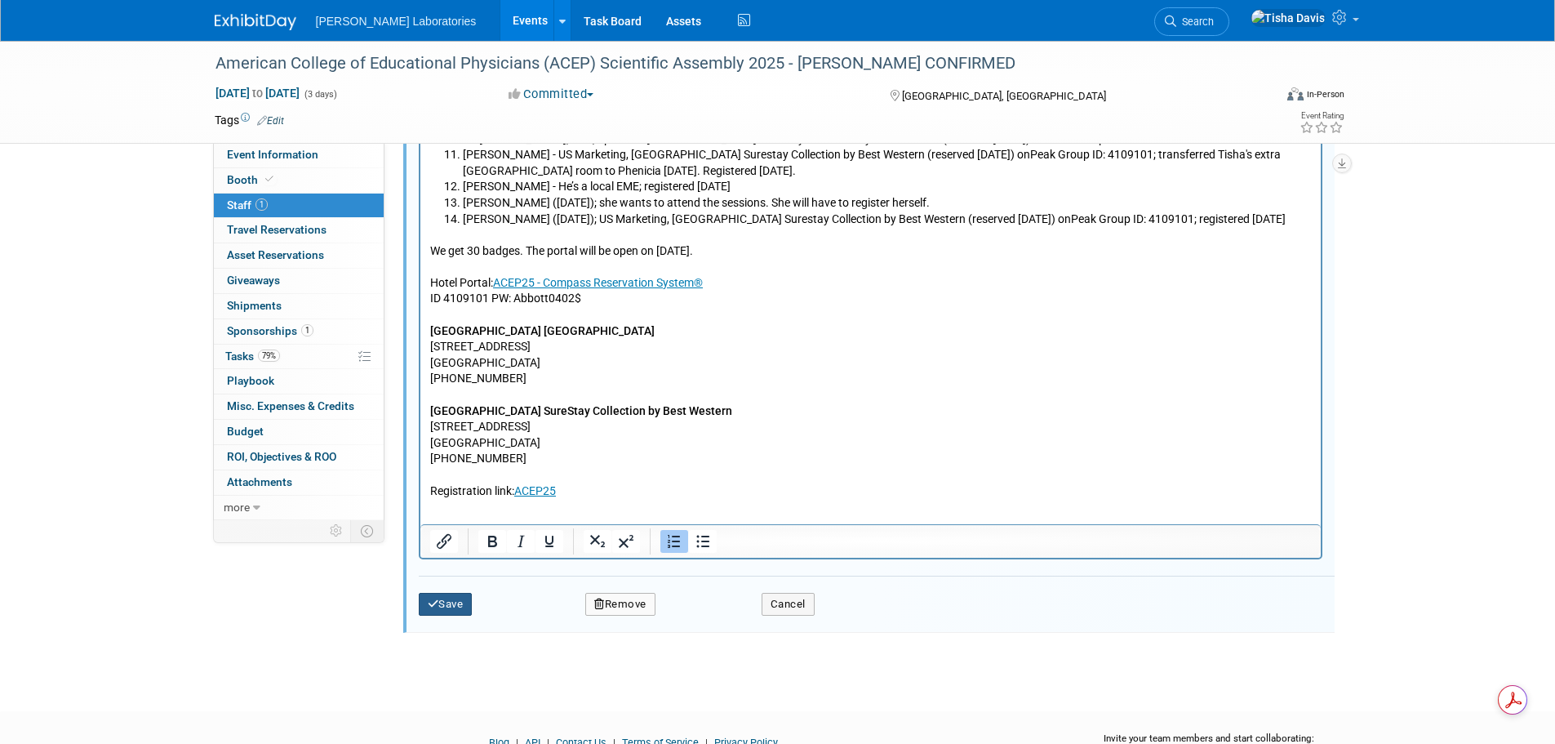
click at [439, 602] on button "Save" at bounding box center [446, 604] width 54 height 23
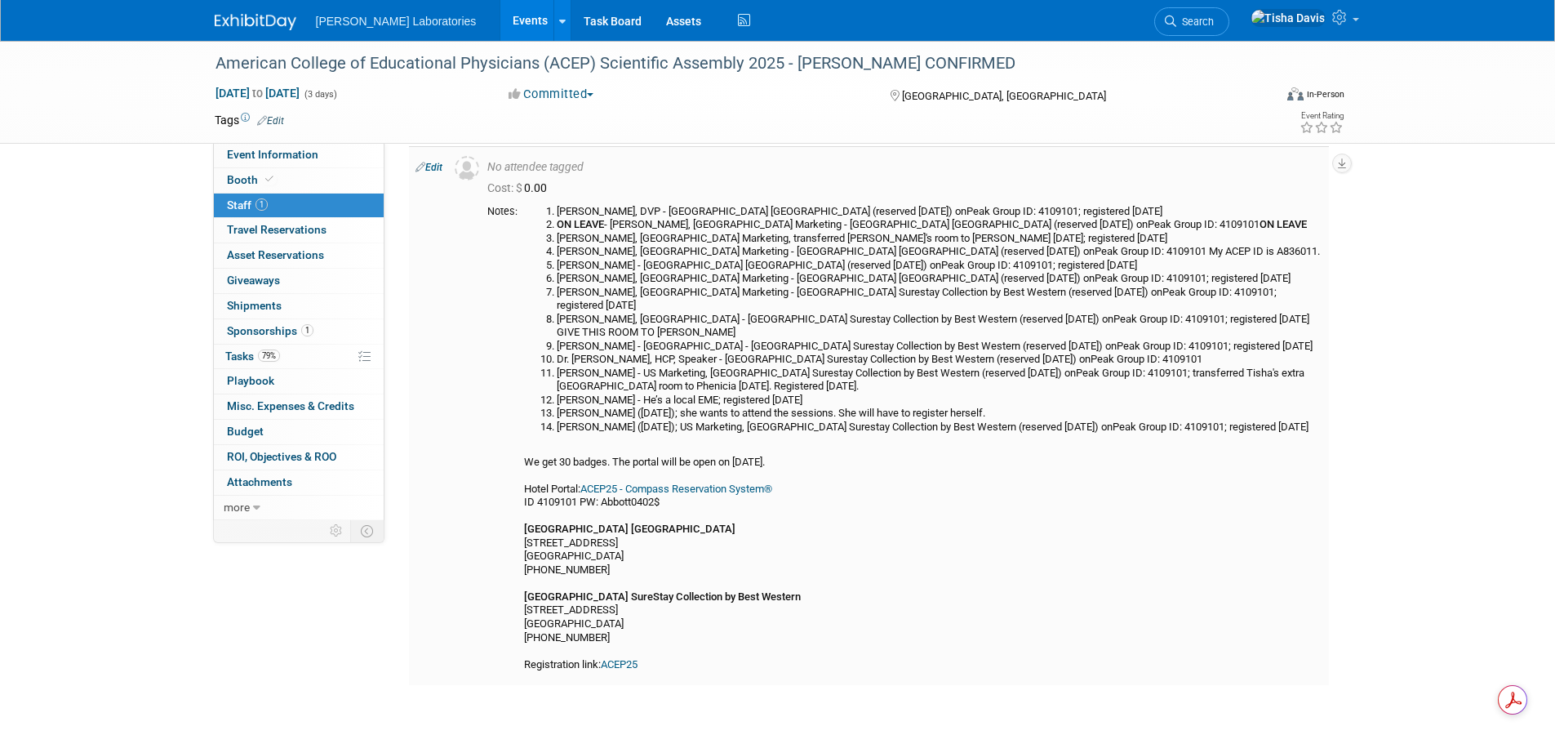
scroll to position [33, 0]
